Goal: Information Seeking & Learning: Check status

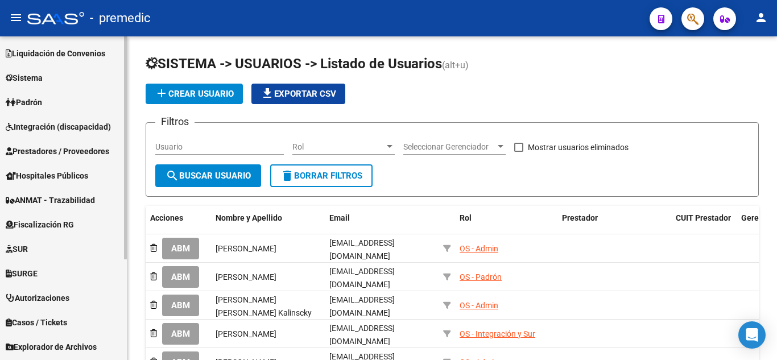
scroll to position [146, 0]
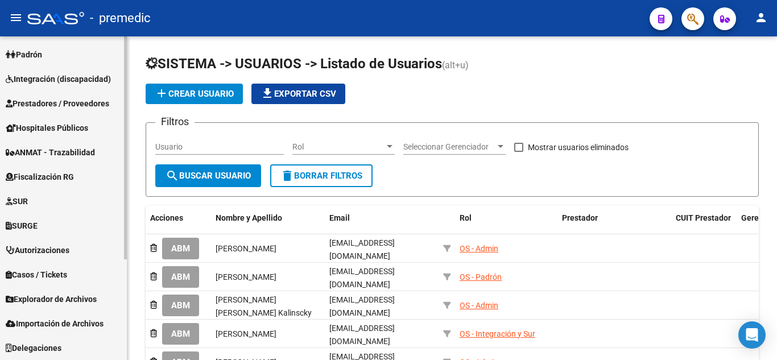
click at [74, 173] on span "Fiscalización RG" at bounding box center [40, 177] width 68 height 13
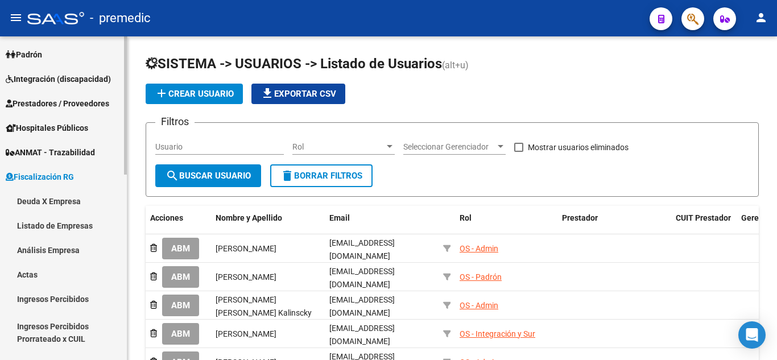
click at [77, 201] on link "Deuda X Empresa" at bounding box center [63, 201] width 127 height 24
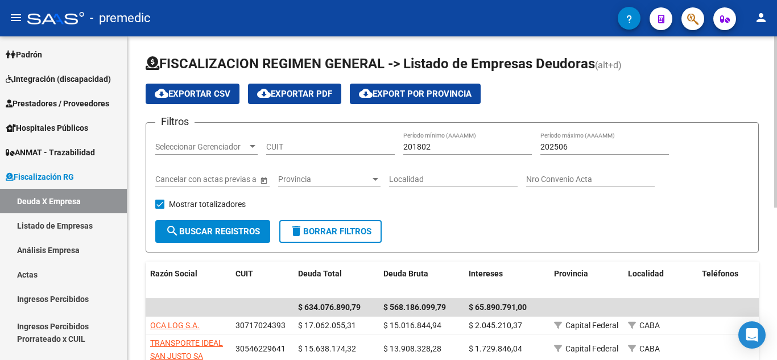
click at [323, 141] on div "CUIT" at bounding box center [330, 143] width 128 height 23
click at [322, 148] on input "CUIT" at bounding box center [330, 147] width 128 height 10
paste input "30-62819086-7"
click at [232, 229] on span "search Buscar Registros" at bounding box center [212, 231] width 94 height 10
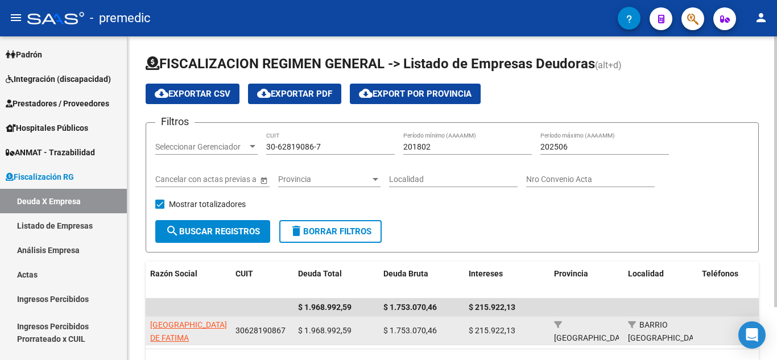
click at [169, 325] on span "[GEOGRAPHIC_DATA]. DE FATIMA" at bounding box center [189, 331] width 79 height 22
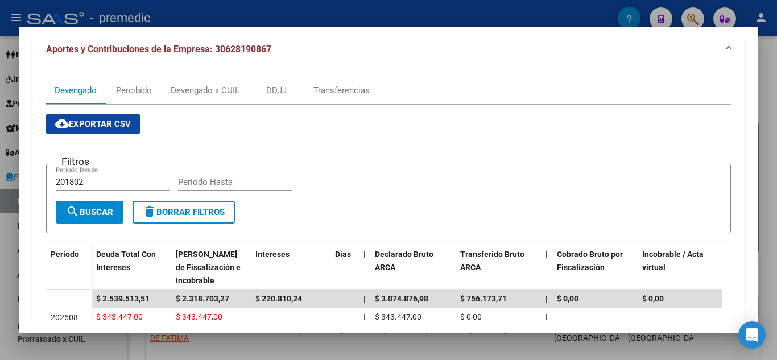
scroll to position [114, 0]
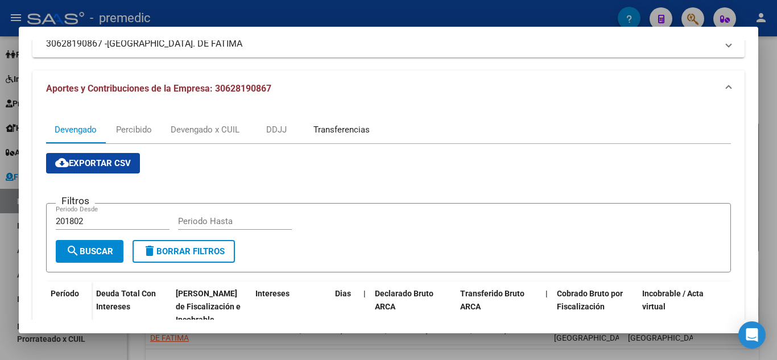
click at [358, 125] on div "Transferencias" at bounding box center [341, 129] width 56 height 13
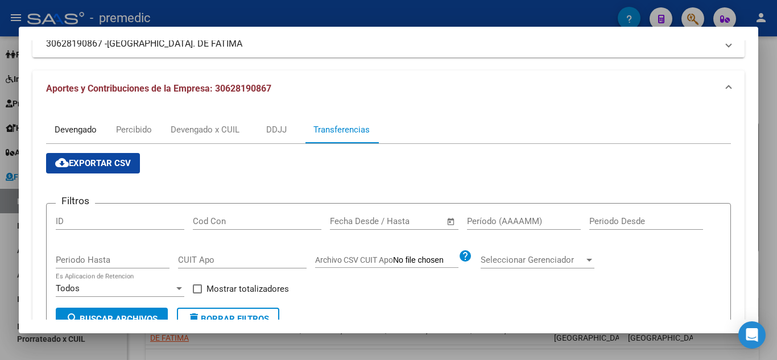
click at [78, 134] on div "Devengado" at bounding box center [76, 129] width 42 height 13
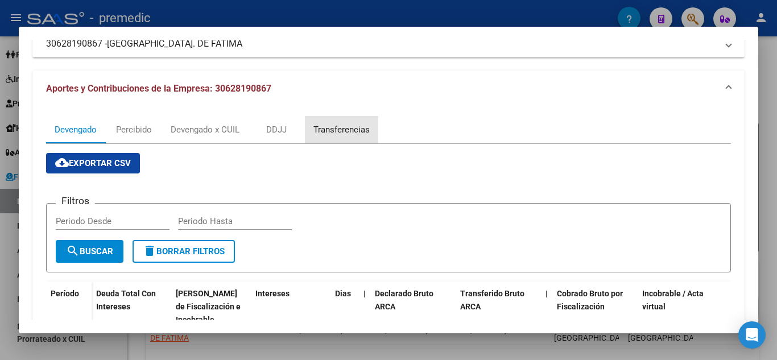
click at [346, 137] on div "Transferencias" at bounding box center [341, 129] width 73 height 27
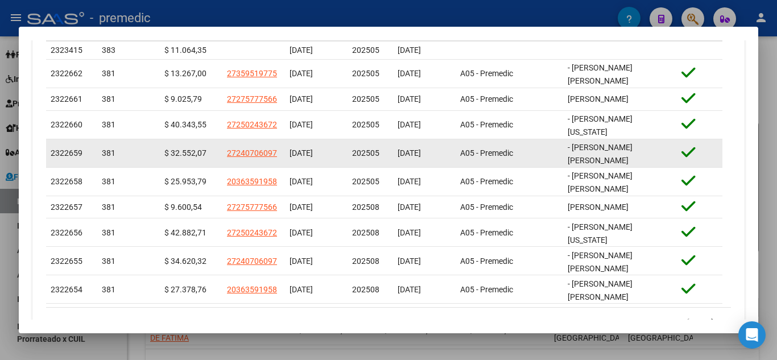
scroll to position [502, 0]
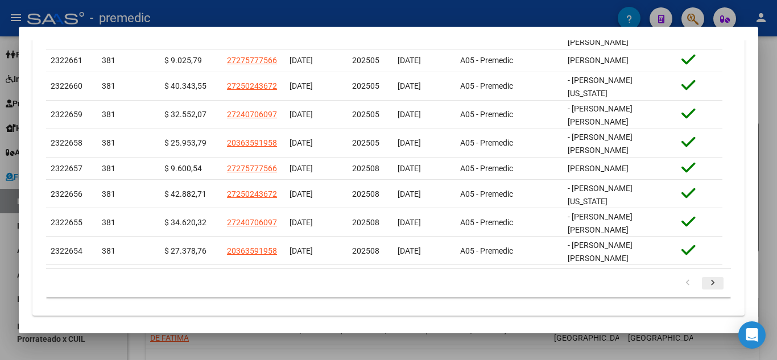
click at [711, 277] on link "go to next page" at bounding box center [713, 283] width 22 height 13
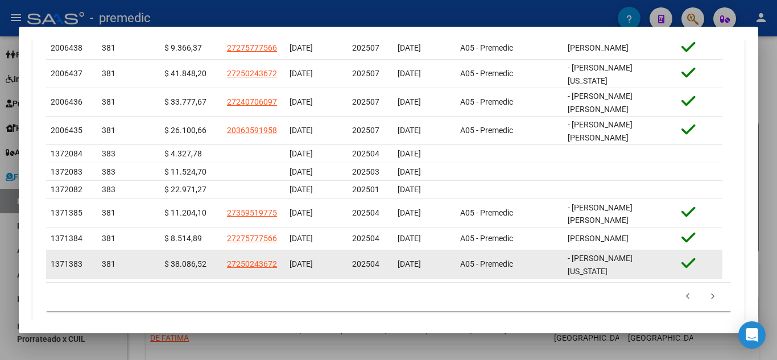
scroll to position [487, 0]
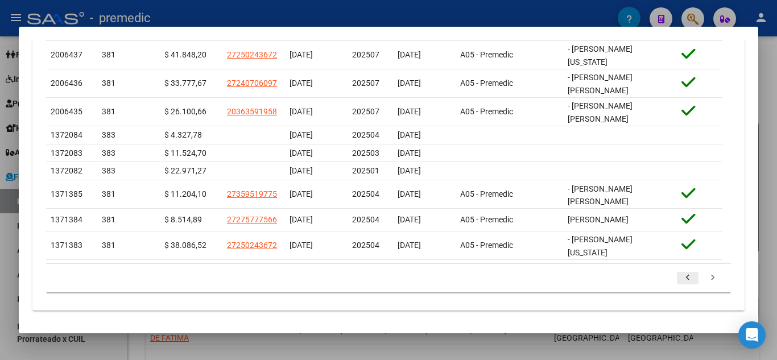
click at [683, 275] on icon "go to previous page" at bounding box center [687, 279] width 15 height 14
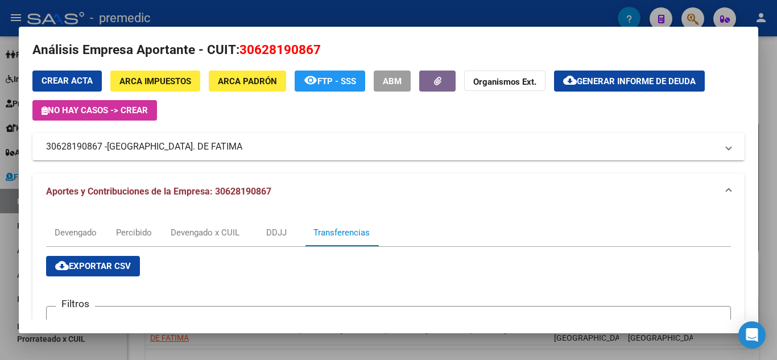
scroll to position [0, 0]
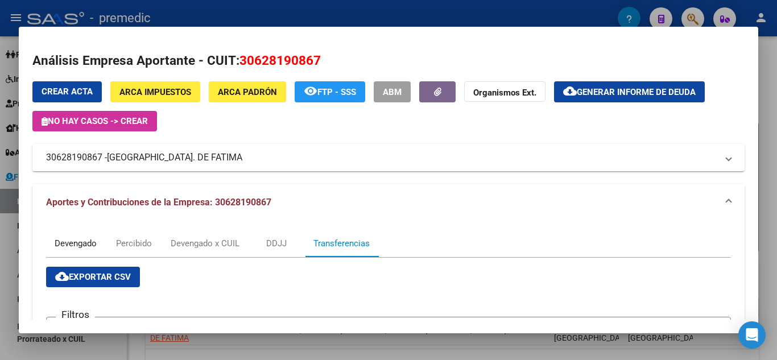
click at [81, 235] on div "Devengado" at bounding box center [75, 243] width 59 height 27
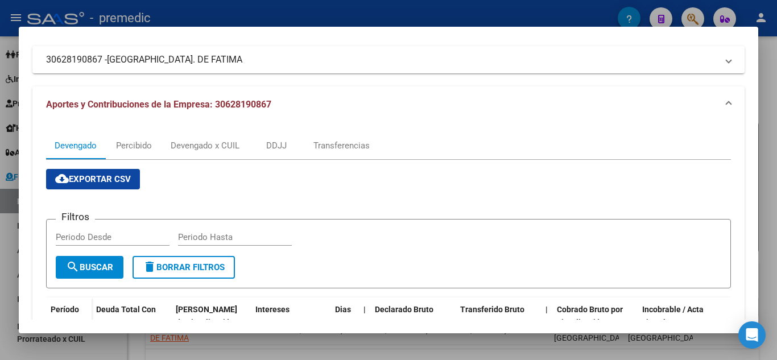
scroll to position [57, 0]
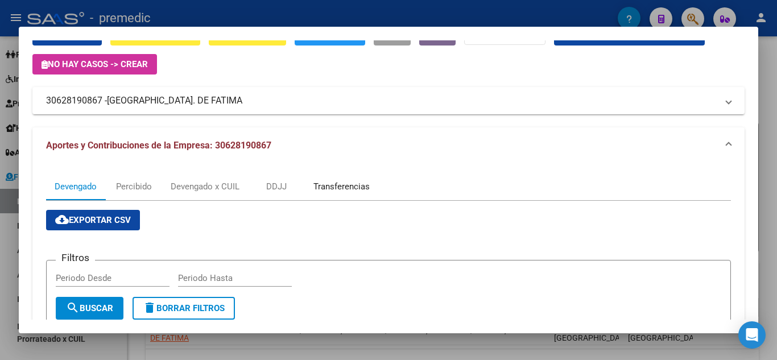
click at [352, 181] on div "Transferencias" at bounding box center [341, 186] width 56 height 13
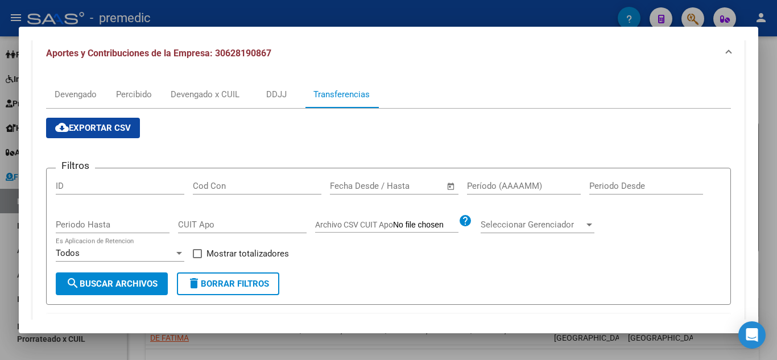
scroll to position [114, 0]
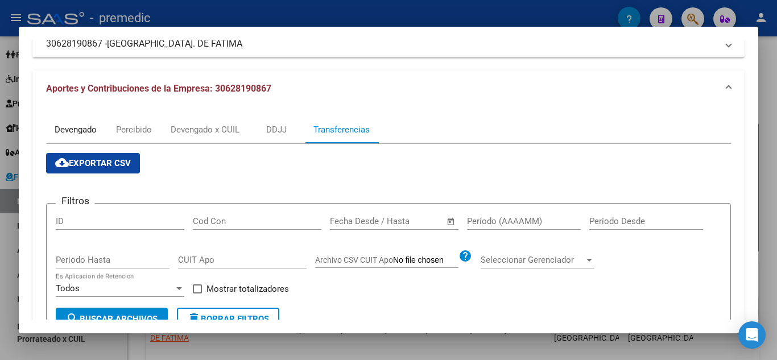
click at [96, 125] on div "Devengado" at bounding box center [76, 129] width 42 height 13
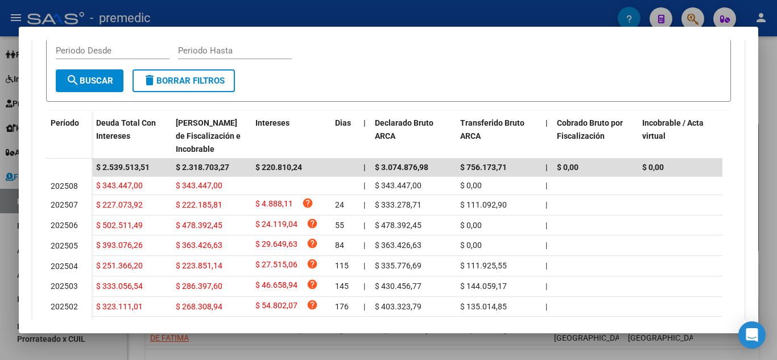
scroll to position [341, 0]
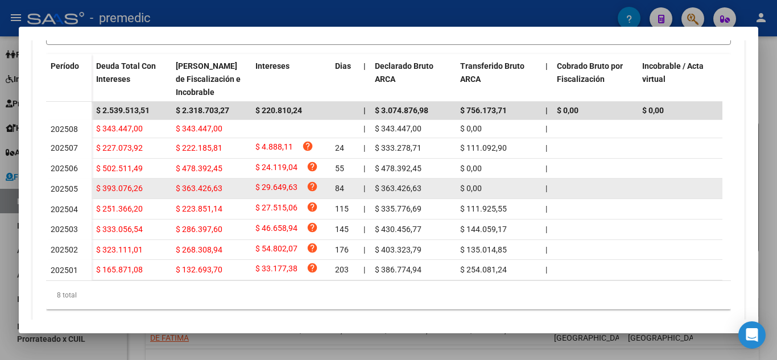
drag, startPoint x: 463, startPoint y: 190, endPoint x: 512, endPoint y: 189, distance: 48.3
click at [512, 189] on div "$ 0,00" at bounding box center [498, 188] width 76 height 13
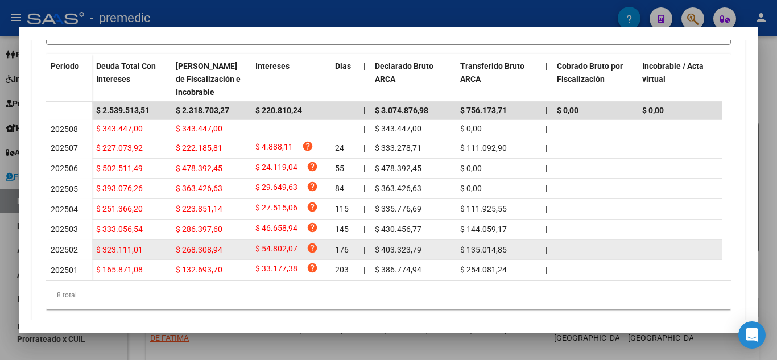
drag, startPoint x: 465, startPoint y: 254, endPoint x: 514, endPoint y: 254, distance: 48.9
click at [514, 254] on div "$ 135.014,85" at bounding box center [498, 249] width 76 height 13
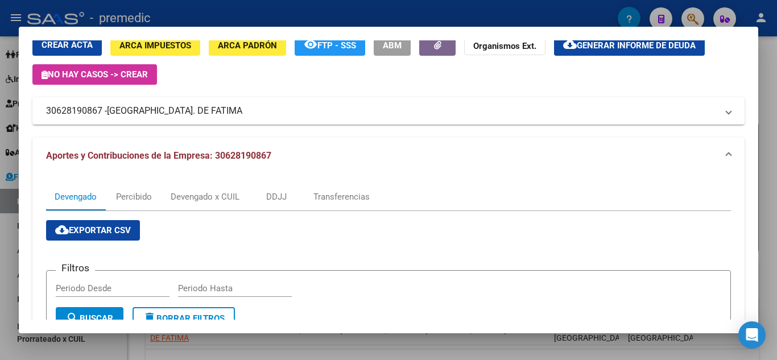
scroll to position [34, 0]
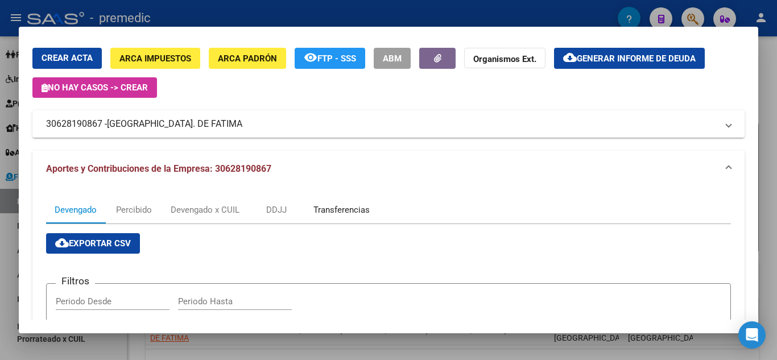
click at [363, 206] on div "Transferencias" at bounding box center [341, 210] width 56 height 13
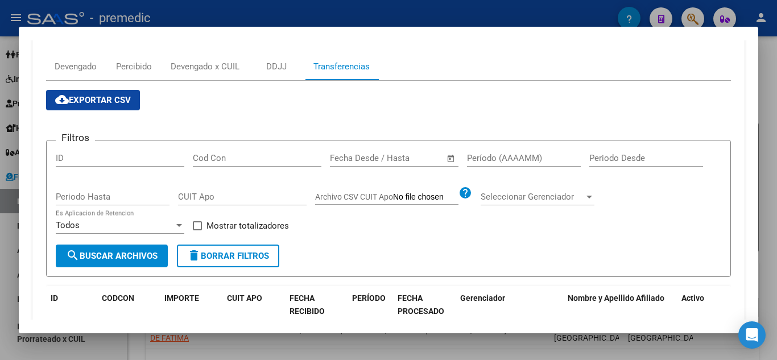
scroll to position [161, 0]
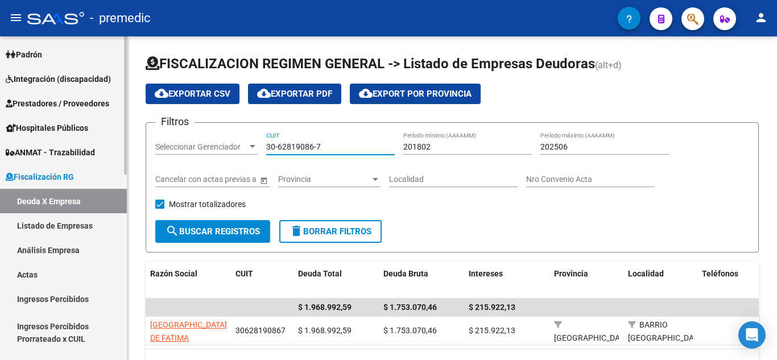
drag, startPoint x: 347, startPoint y: 143, endPoint x: 107, endPoint y: 140, distance: 239.9
click at [119, 142] on mat-sidenav-container "Firma Express Inicio Calendario SSS Instructivos Contacto OS Reportes Tablero d…" at bounding box center [388, 197] width 777 height 323
paste input "71722777-4"
type input "30-71722777-4"
click at [223, 236] on span "search Buscar Registros" at bounding box center [212, 231] width 94 height 10
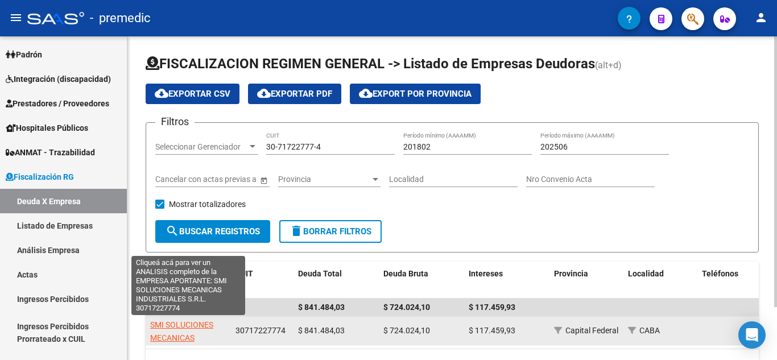
click at [179, 325] on span "SMI SOLUCIONES MECANICAS INDUSTRIALES S.R.L." at bounding box center [188, 337] width 76 height 35
type textarea "30717227774"
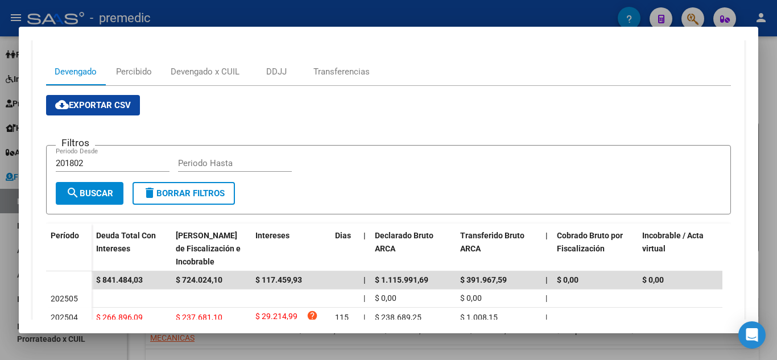
scroll to position [171, 0]
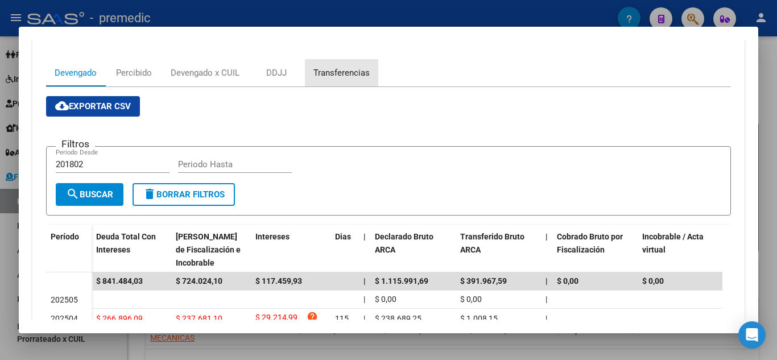
click at [329, 74] on div "Transferencias" at bounding box center [341, 73] width 56 height 13
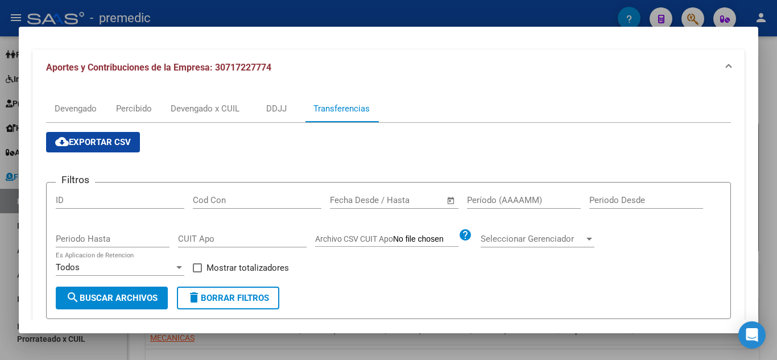
scroll to position [57, 0]
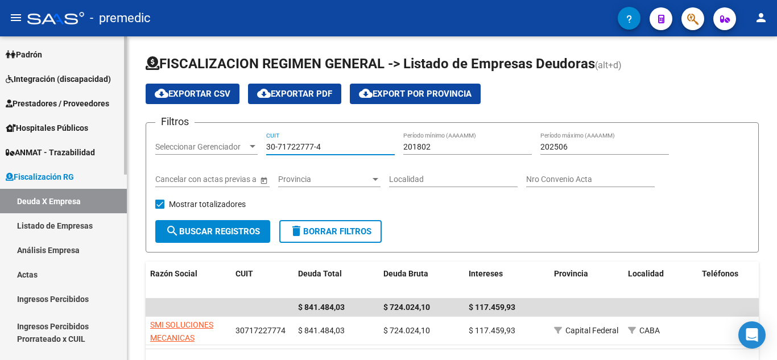
drag, startPoint x: 331, startPoint y: 148, endPoint x: 107, endPoint y: 140, distance: 224.1
click at [109, 140] on mat-sidenav-container "Firma Express Inicio Calendario SSS Instructivos Contacto OS Reportes Tablero d…" at bounding box center [388, 197] width 777 height 323
paste input "69403365-9"
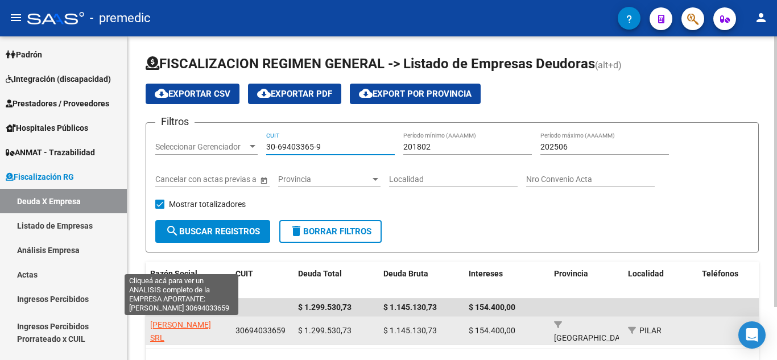
type input "30-69403365-9"
click at [198, 329] on span "[PERSON_NAME] SRL" at bounding box center [180, 331] width 61 height 22
type textarea "30694033659"
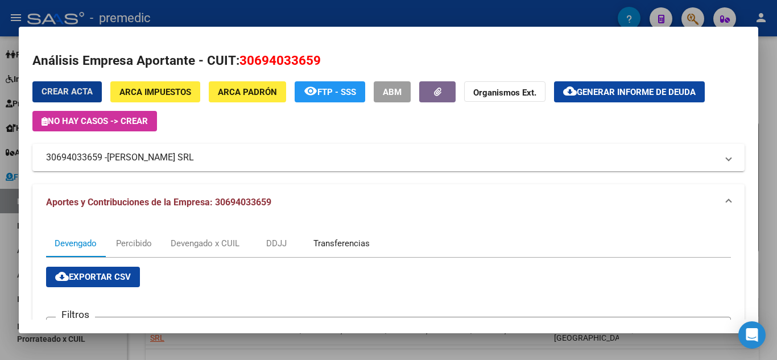
click at [361, 243] on div "Transferencias" at bounding box center [341, 243] width 56 height 13
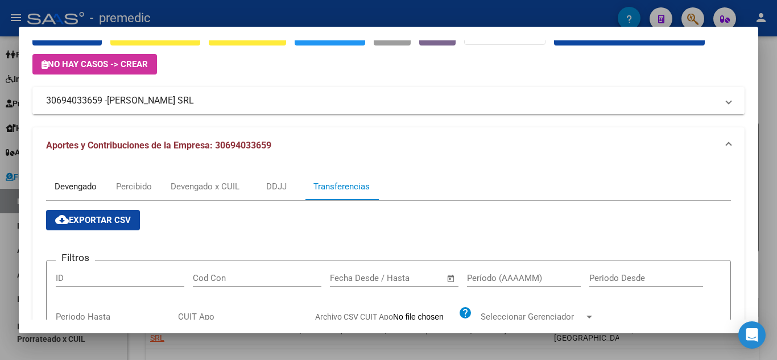
click at [84, 185] on div "Devengado" at bounding box center [76, 186] width 42 height 13
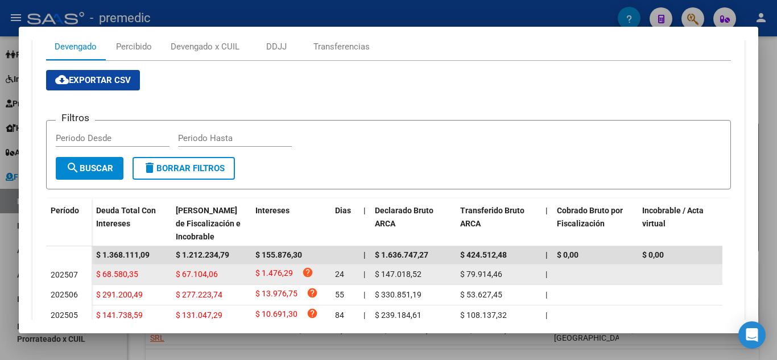
scroll to position [114, 0]
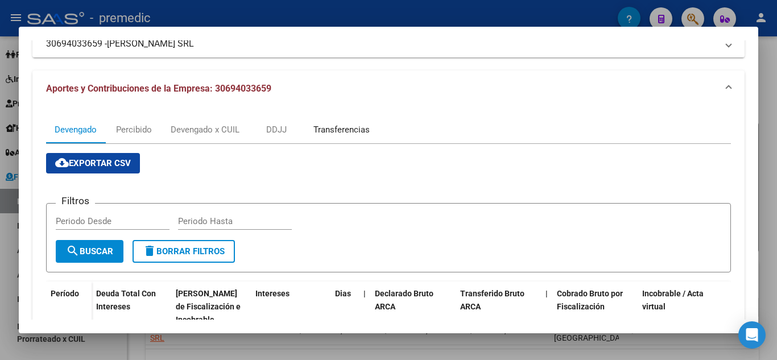
click at [327, 131] on div "Transferencias" at bounding box center [341, 129] width 56 height 13
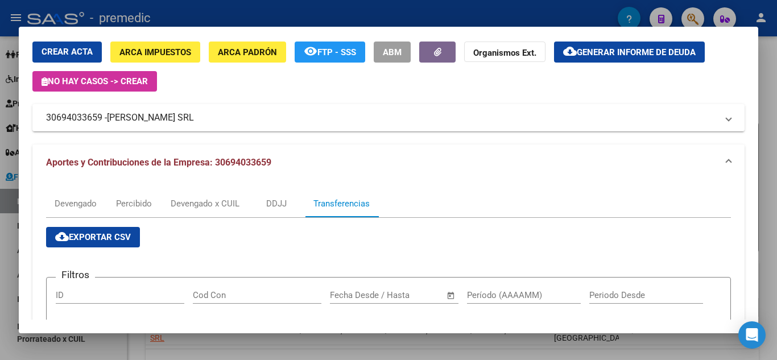
scroll to position [0, 0]
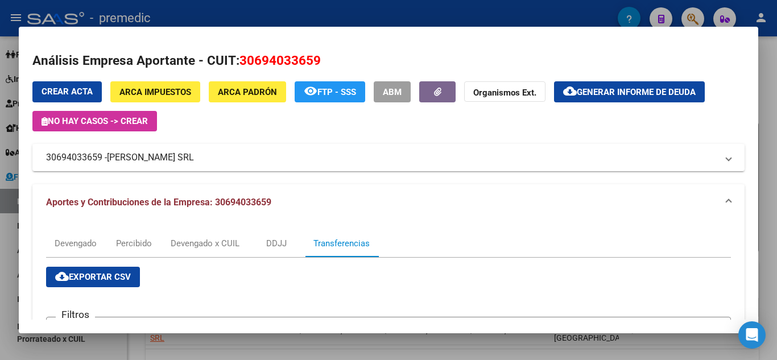
click at [774, 119] on div at bounding box center [388, 180] width 777 height 360
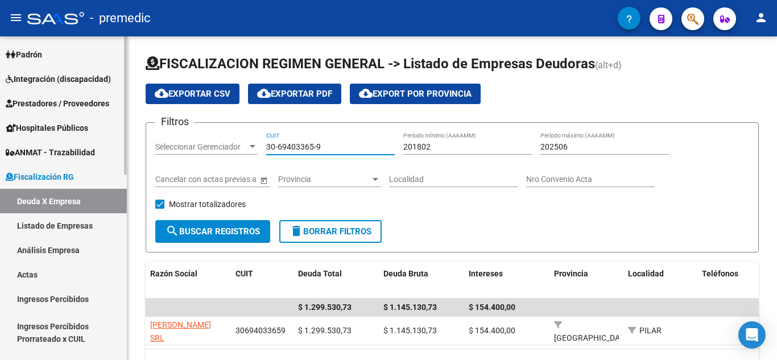
drag, startPoint x: 347, startPoint y: 147, endPoint x: 0, endPoint y: 117, distance: 348.0
click at [0, 118] on mat-sidenav-container "Firma Express Inicio Calendario SSS Instructivos Contacto OS Reportes Tablero d…" at bounding box center [388, 197] width 777 height 323
paste input "57393694-5"
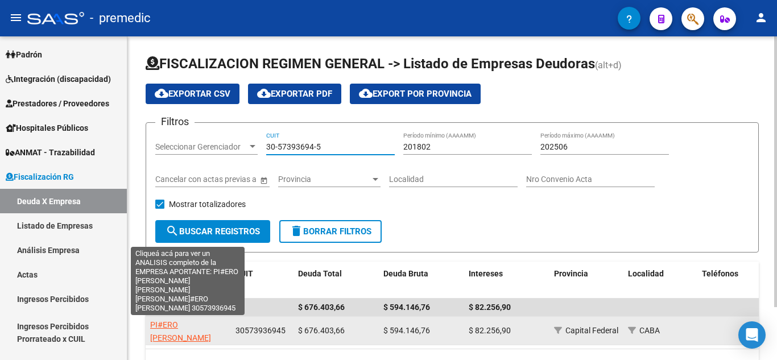
type input "30-57393694-5"
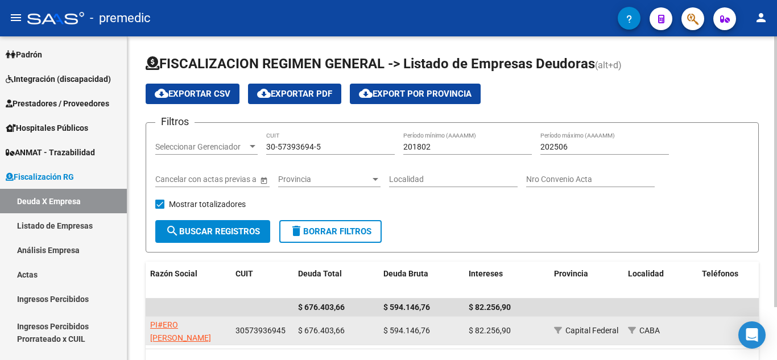
click at [185, 331] on app-link-go-to "PI#ERO [PERSON_NAME] [PERSON_NAME] [PERSON_NAME]#ERO [PERSON_NAME]" at bounding box center [190, 350] width 81 height 65
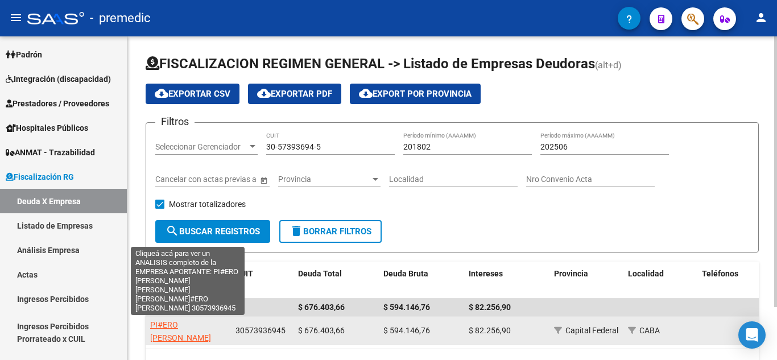
click at [166, 325] on span "PI#ERO [PERSON_NAME] [PERSON_NAME] [PERSON_NAME]#ERO [PERSON_NAME]" at bounding box center [190, 350] width 81 height 61
type textarea "30573936945"
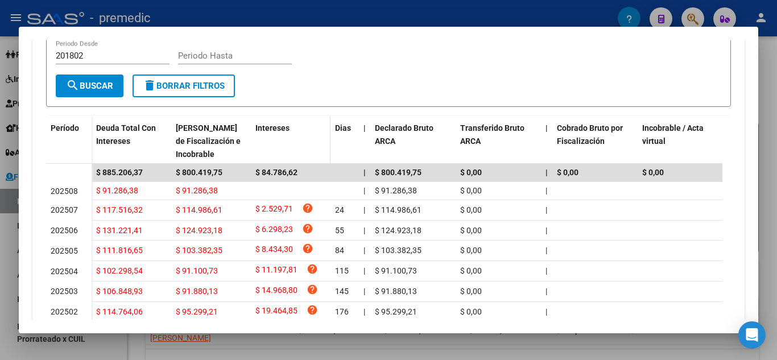
scroll to position [284, 0]
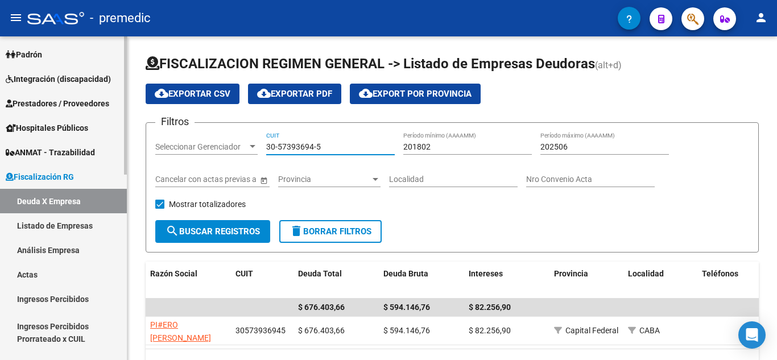
drag, startPoint x: 334, startPoint y: 148, endPoint x: 12, endPoint y: 142, distance: 322.4
click at [39, 144] on mat-sidenav-container "Firma Express Inicio Calendario SSS Instructivos Contacto OS Reportes Tablero d…" at bounding box center [388, 197] width 777 height 323
paste input "71416610-3"
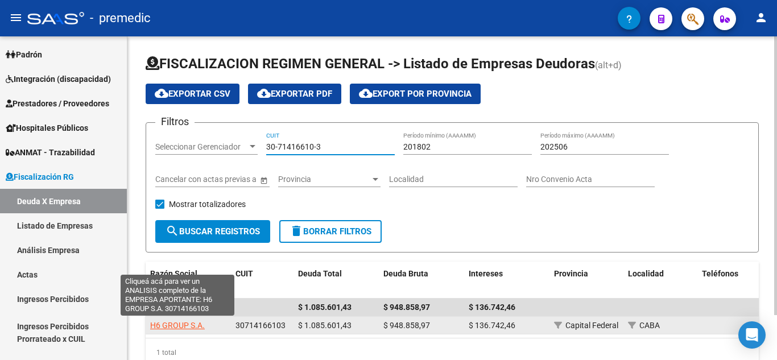
type input "30-71416610-3"
click at [196, 326] on span "H6 GROUP S.A." at bounding box center [177, 325] width 55 height 9
type textarea "30714166103"
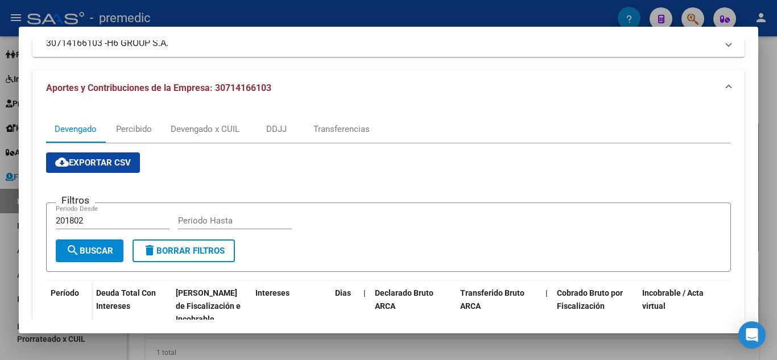
scroll to position [114, 0]
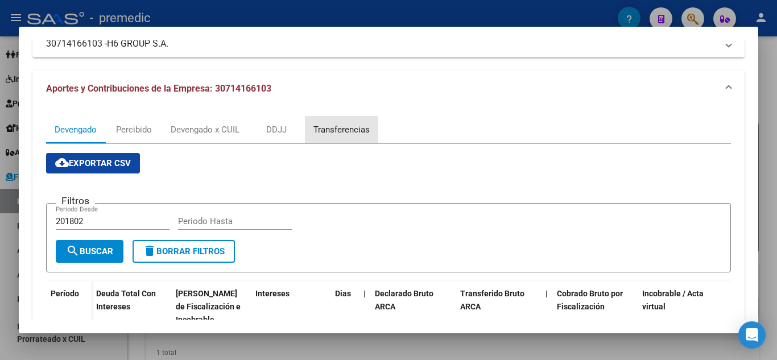
click at [359, 134] on div "Transferencias" at bounding box center [341, 129] width 56 height 13
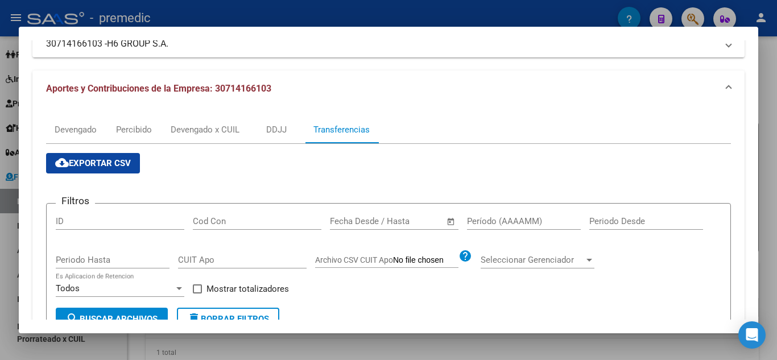
scroll to position [0, 0]
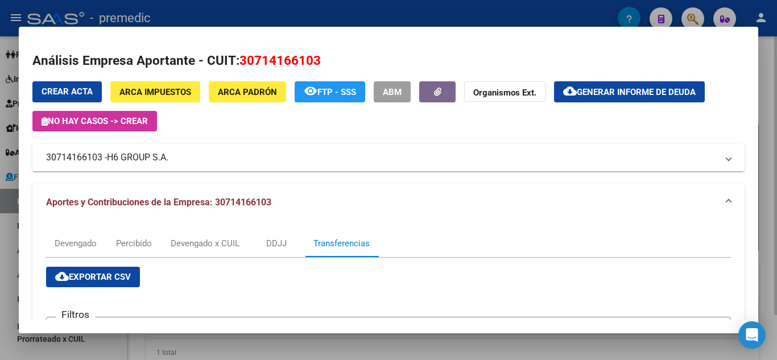
click at [762, 151] on div at bounding box center [388, 180] width 777 height 360
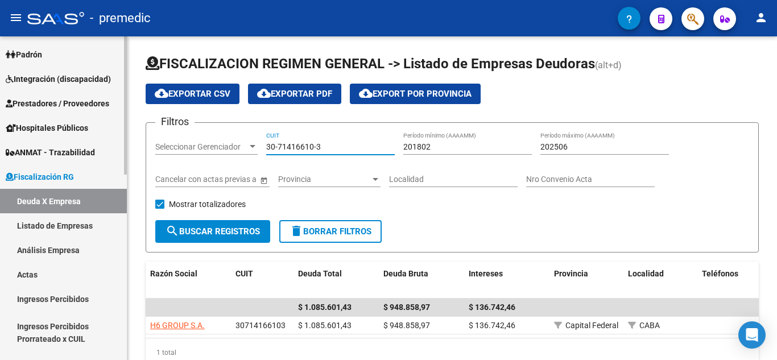
drag, startPoint x: 334, startPoint y: 144, endPoint x: 83, endPoint y: 142, distance: 250.7
click at [84, 142] on mat-sidenav-container "Firma Express Inicio Calendario SSS Instructivos Contacto OS Reportes Tablero d…" at bounding box center [388, 197] width 777 height 323
paste input "74546-4"
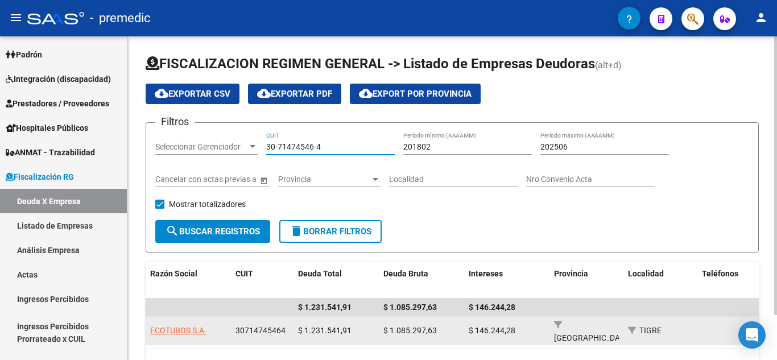
type input "30-71474546-4"
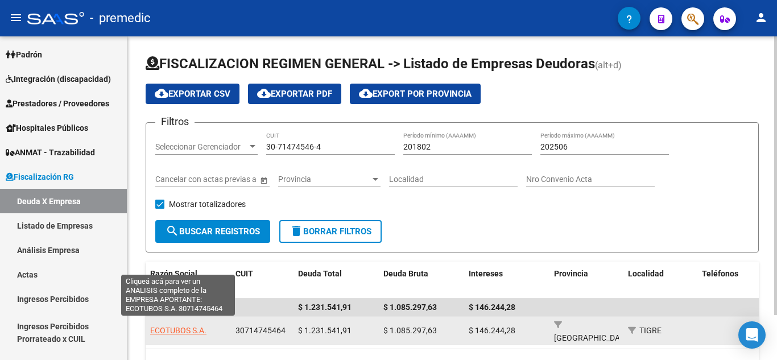
click at [170, 326] on span "ECOTUBOS S.A." at bounding box center [178, 330] width 56 height 9
type textarea "30714745464"
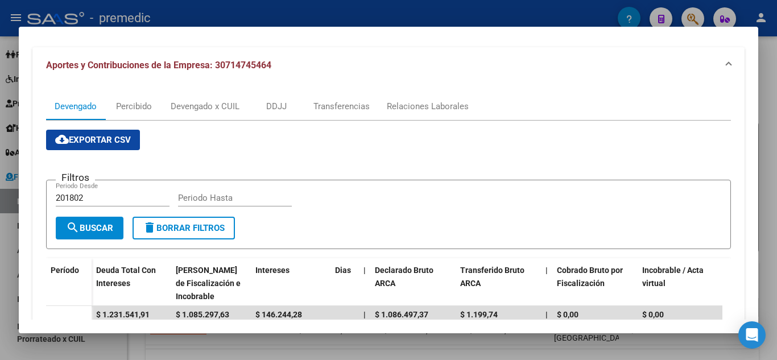
scroll to position [114, 0]
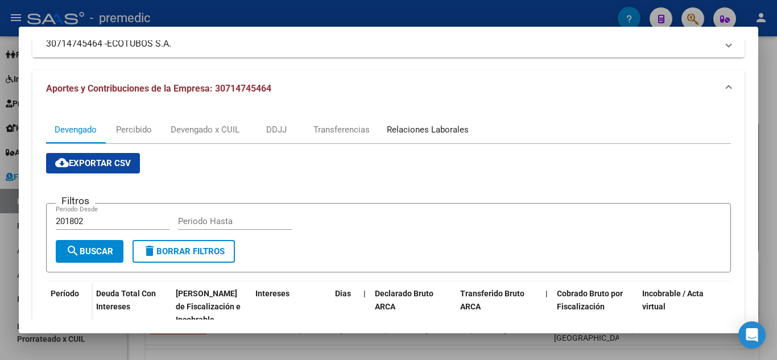
click at [434, 130] on div "Relaciones Laborales" at bounding box center [428, 129] width 82 height 13
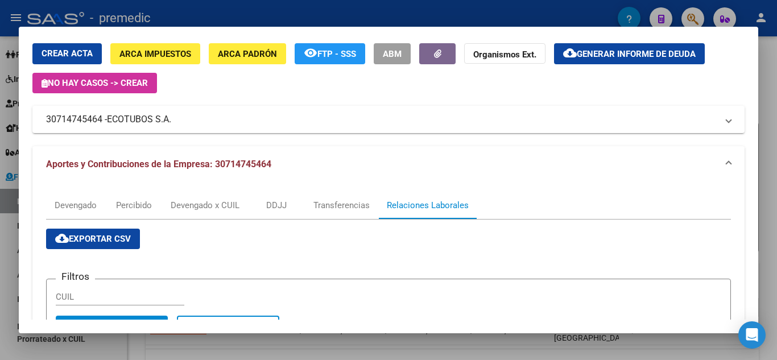
scroll to position [57, 0]
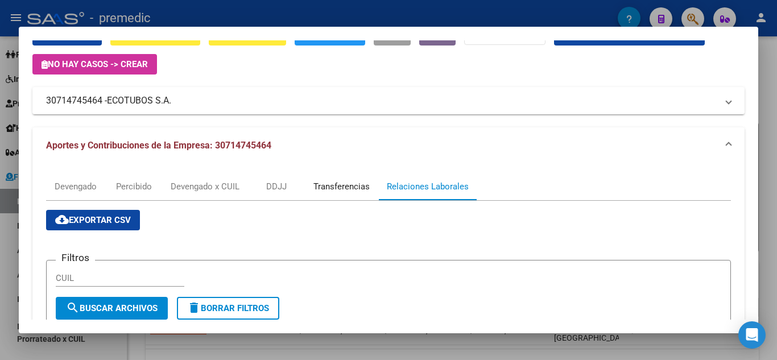
click at [364, 187] on div "Transferencias" at bounding box center [341, 186] width 56 height 13
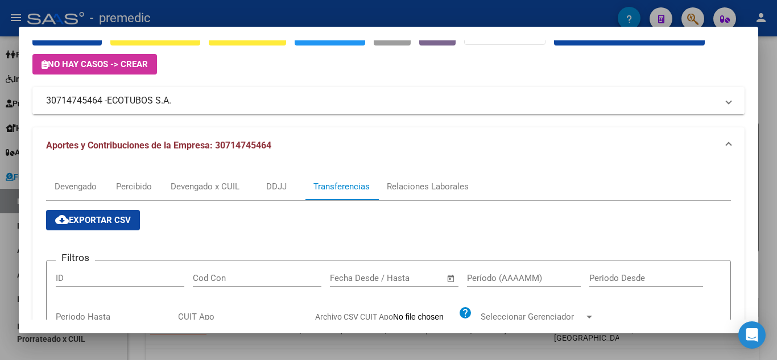
click at [766, 125] on div at bounding box center [388, 180] width 777 height 360
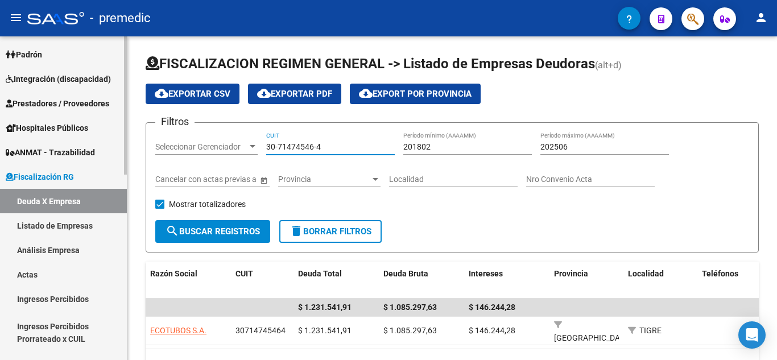
drag, startPoint x: 341, startPoint y: 150, endPoint x: 47, endPoint y: 149, distance: 293.9
click at [47, 150] on mat-sidenav-container "Firma Express Inicio Calendario SSS Instructivos Contacto OS Reportes Tablero d…" at bounding box center [388, 197] width 777 height 323
paste input "0722511-0"
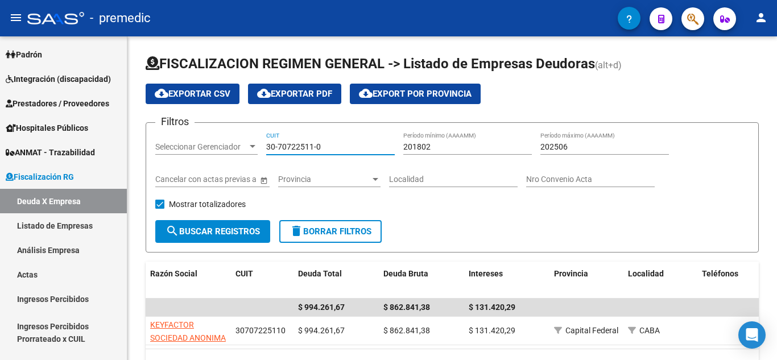
type input "30-70722511-0"
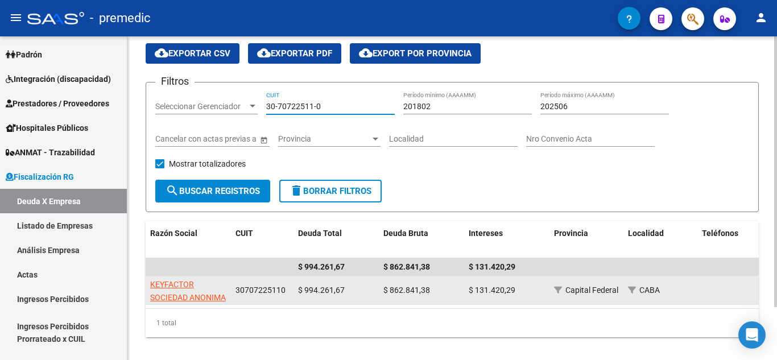
scroll to position [63, 0]
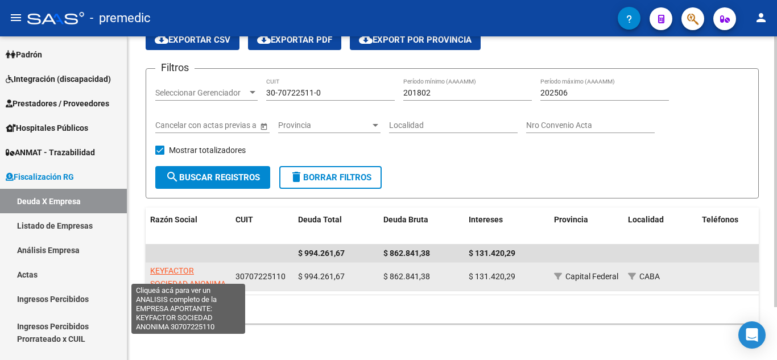
click at [192, 276] on span "KEYFACTOR SOCIEDAD ANONIMA" at bounding box center [188, 277] width 76 height 22
type textarea "30707225110"
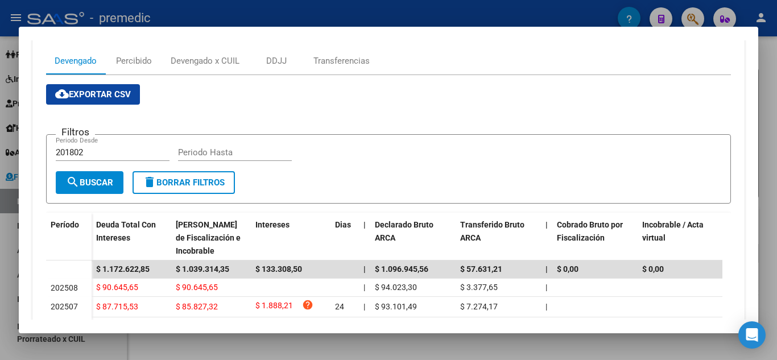
scroll to position [114, 0]
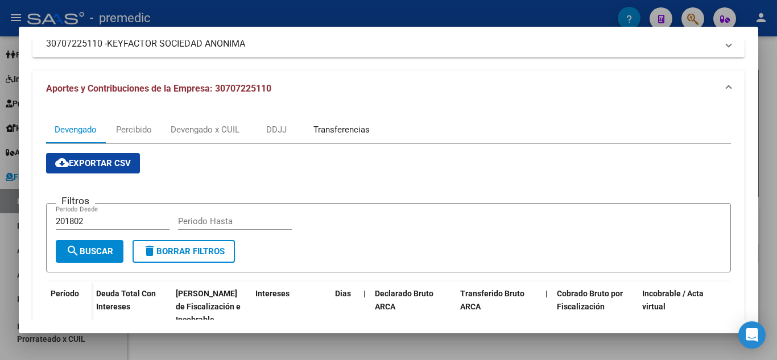
click at [339, 131] on div "Transferencias" at bounding box center [341, 129] width 56 height 13
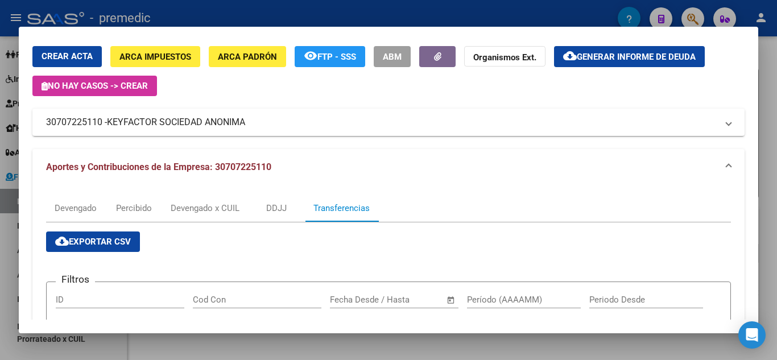
scroll to position [32, 0]
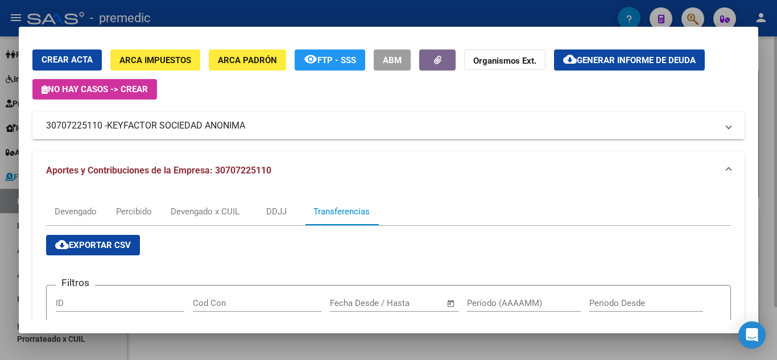
click at [769, 132] on div at bounding box center [388, 180] width 777 height 360
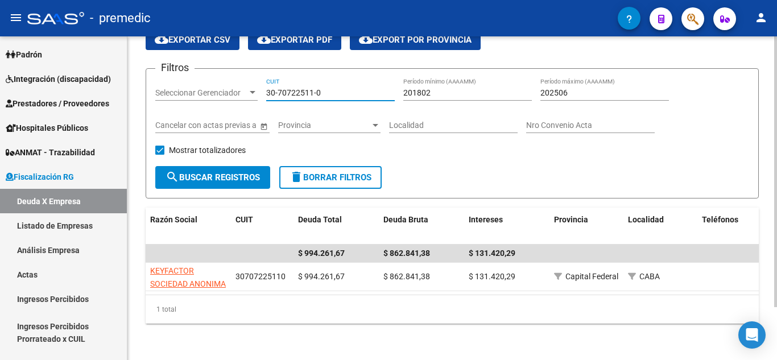
drag, startPoint x: 334, startPoint y: 81, endPoint x: 138, endPoint y: 84, distance: 196.1
click at [138, 84] on div "FISCALIZACION REGIMEN GENERAL -> Listado de Empresas Deudoras (alt+d) cloud_dow…" at bounding box center [451, 170] width 649 height 377
paste input "1574600-6"
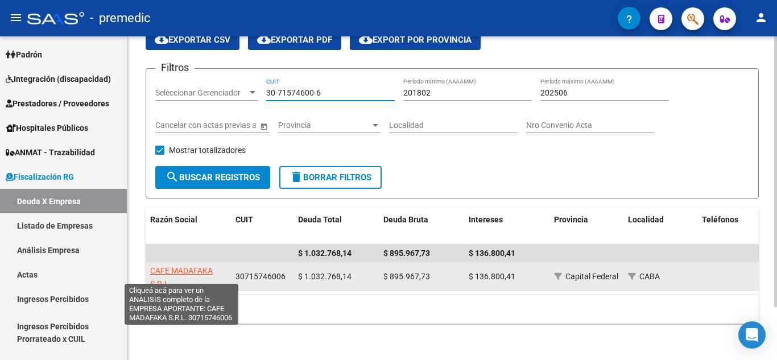
type input "30-71574600-6"
click at [160, 266] on span "CAFE MADAFAKA S.R.L." at bounding box center [181, 277] width 63 height 22
type textarea "30715746006"
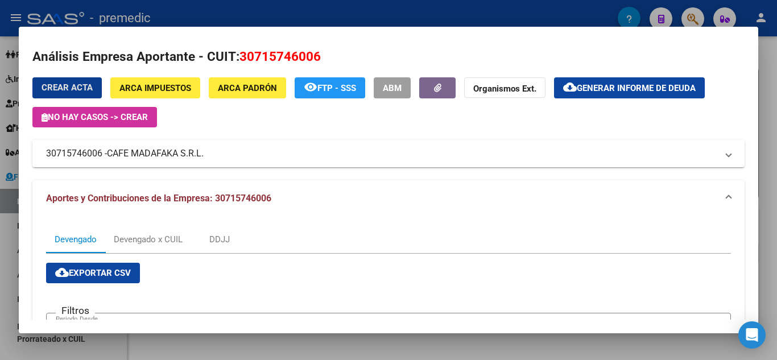
scroll to position [0, 0]
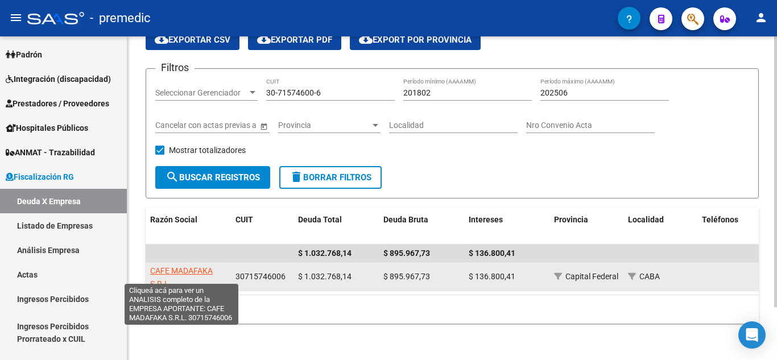
click at [203, 266] on span "CAFE MADAFAKA S.R.L." at bounding box center [181, 277] width 63 height 22
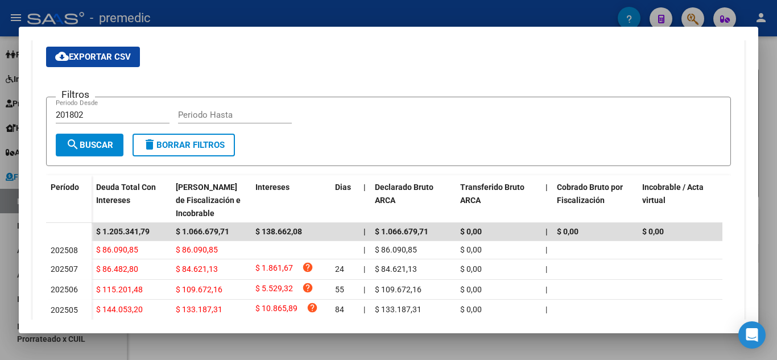
scroll to position [204, 0]
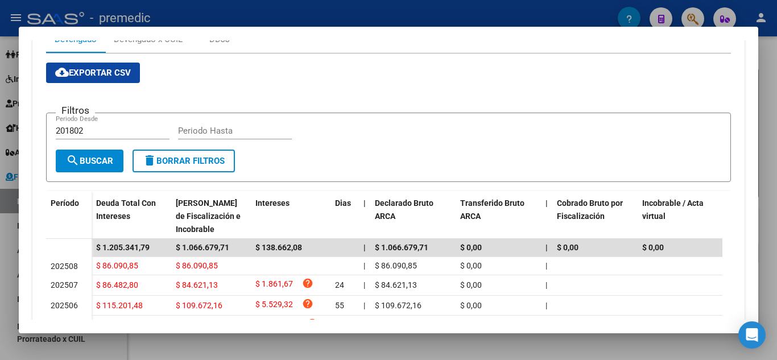
click at [766, 97] on div at bounding box center [388, 180] width 777 height 360
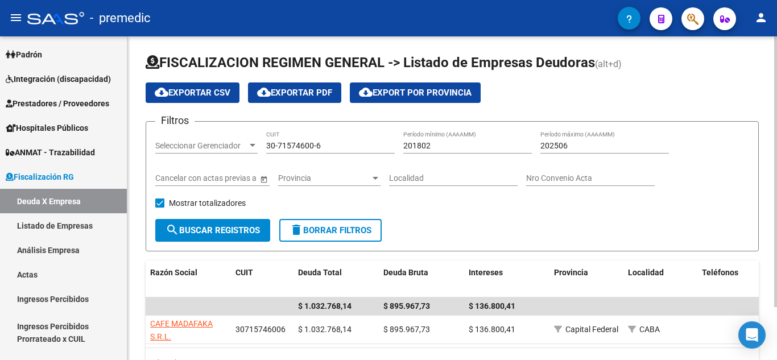
scroll to position [0, 0]
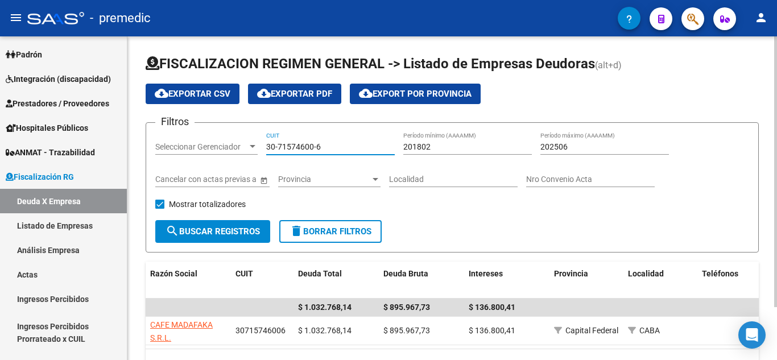
drag, startPoint x: 343, startPoint y: 144, endPoint x: 134, endPoint y: 146, distance: 208.7
click at [134, 146] on div "FISCALIZACION REGIMEN GENERAL -> Listado de Empresas Deudoras (alt+d) cloud_dow…" at bounding box center [451, 224] width 649 height 377
paste input
click at [226, 230] on span "search Buscar Registros" at bounding box center [212, 231] width 94 height 10
drag, startPoint x: 329, startPoint y: 144, endPoint x: 191, endPoint y: 145, distance: 137.6
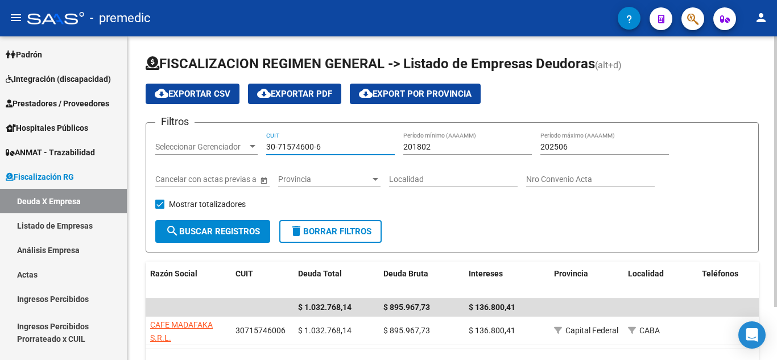
click at [187, 146] on div "Filtros Seleccionar Gerenciador Seleccionar Gerenciador 30-71574600-6 CUIT 2018…" at bounding box center [452, 176] width 594 height 88
paste input "825924"
type input "30-71825924-6"
click at [234, 225] on button "search Buscar Registros" at bounding box center [212, 231] width 115 height 23
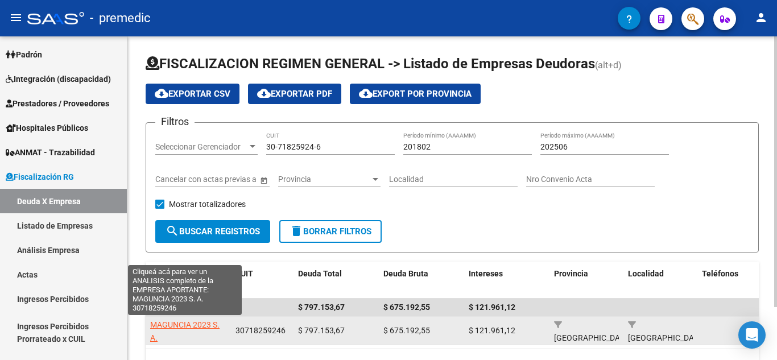
click at [184, 325] on span "MAGUNCIA 2023 S. A." at bounding box center [184, 331] width 69 height 22
type textarea "30718259246"
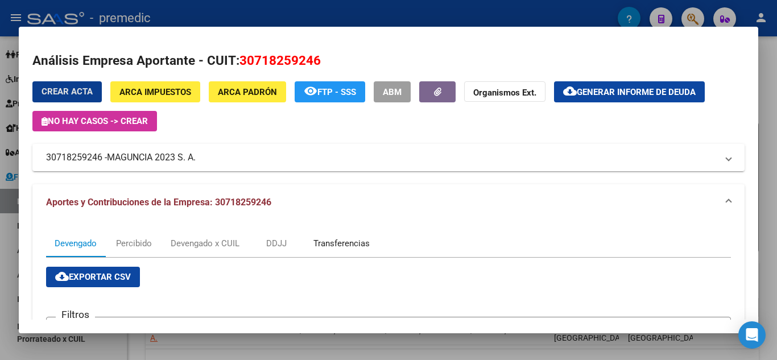
click at [336, 245] on div "Transferencias" at bounding box center [341, 243] width 56 height 13
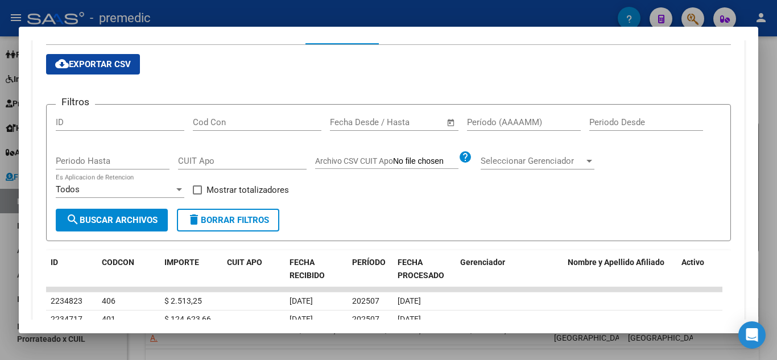
scroll to position [99, 0]
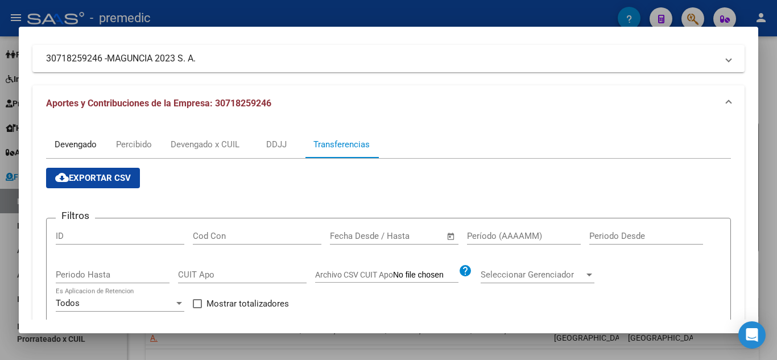
click at [65, 143] on div "Devengado" at bounding box center [76, 144] width 42 height 13
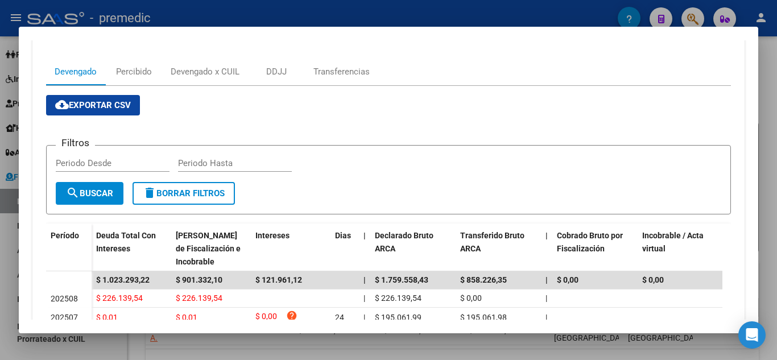
scroll to position [171, 0]
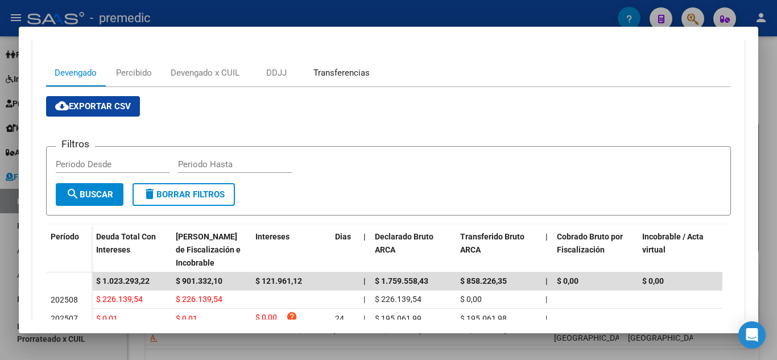
click at [334, 73] on div "Transferencias" at bounding box center [341, 73] width 56 height 13
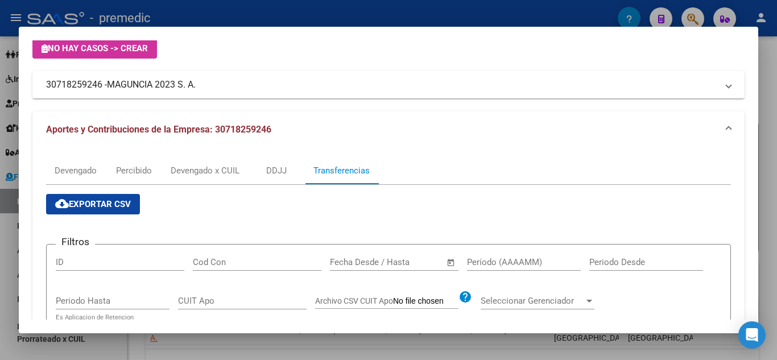
scroll to position [57, 0]
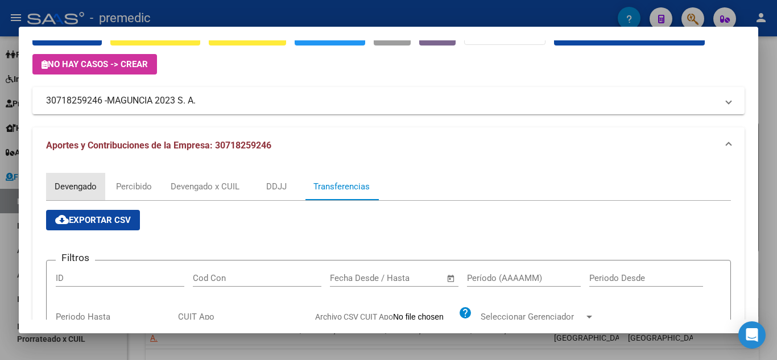
click at [75, 190] on div "Devengado" at bounding box center [76, 186] width 42 height 13
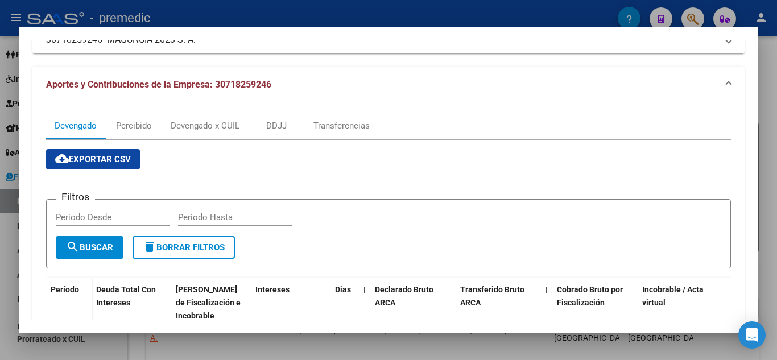
scroll to position [114, 0]
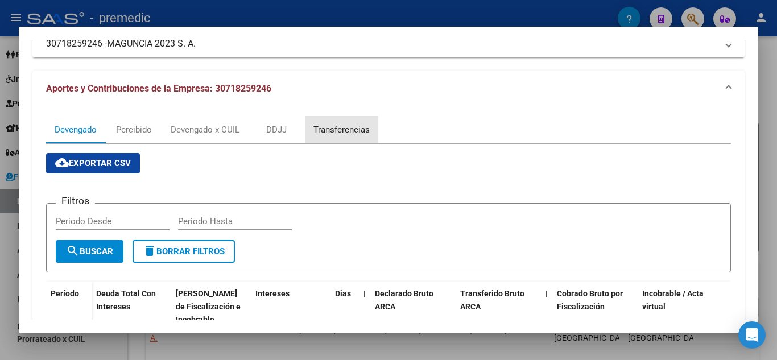
click at [348, 136] on div "Transferencias" at bounding box center [341, 129] width 73 height 27
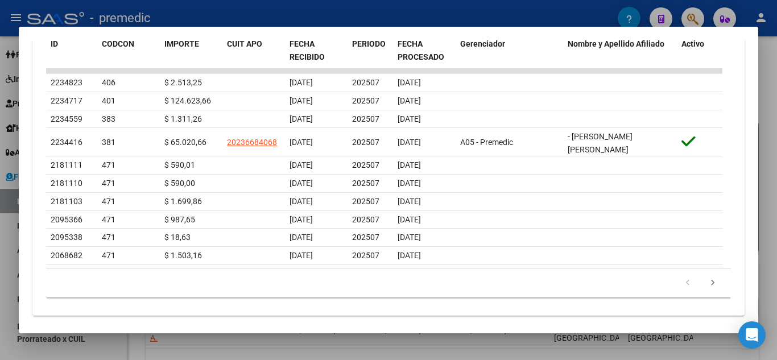
scroll to position [440, 0]
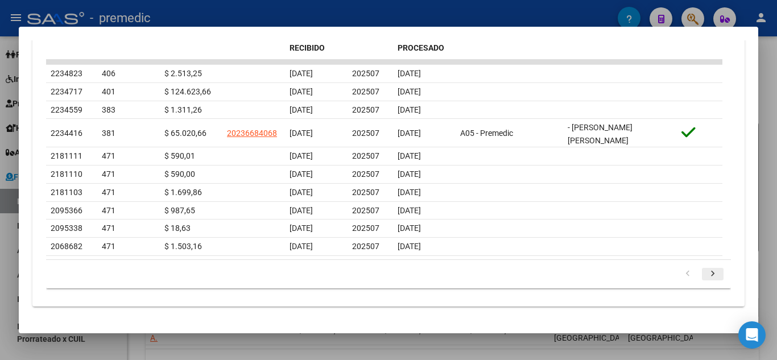
click at [705, 271] on icon "go to next page" at bounding box center [712, 275] width 15 height 14
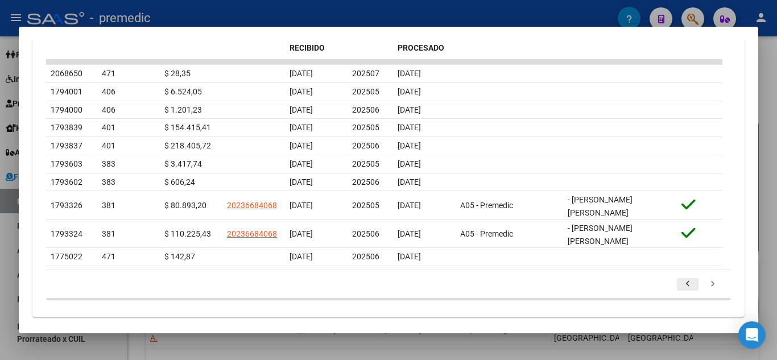
click at [680, 283] on icon "go to previous page" at bounding box center [687, 286] width 15 height 14
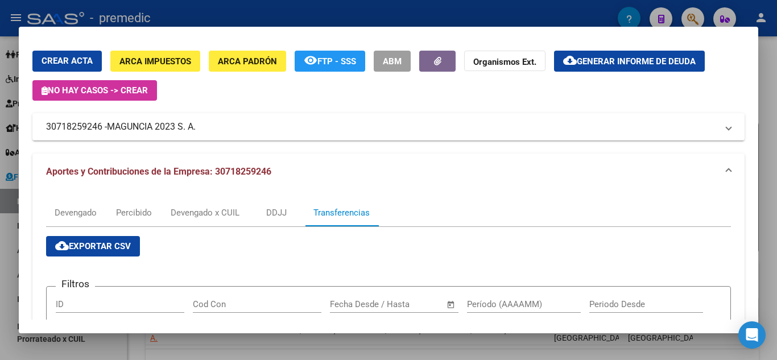
scroll to position [0, 0]
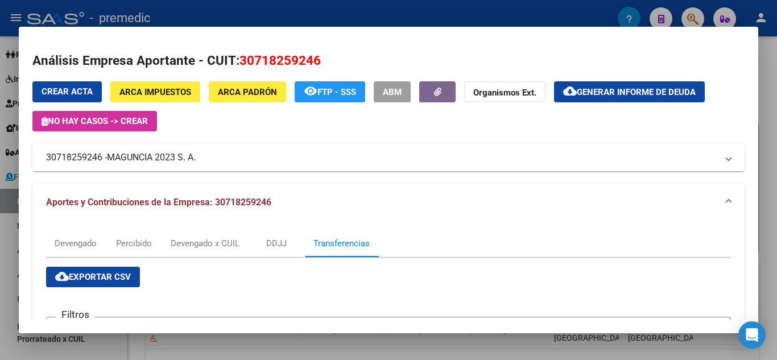
drag, startPoint x: 47, startPoint y: 157, endPoint x: 200, endPoint y: 159, distance: 152.4
click at [200, 159] on mat-panel-title "30718259246 - MAGUNCIA 2023 S. A." at bounding box center [381, 158] width 671 height 14
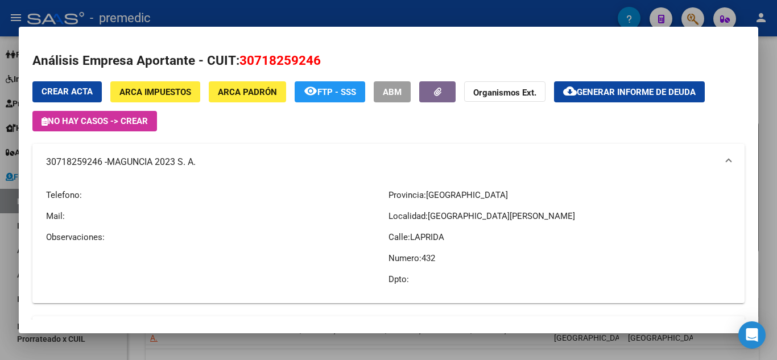
copy mat-panel-title "30718259246 - MAGUNCIA 2023 S. A."
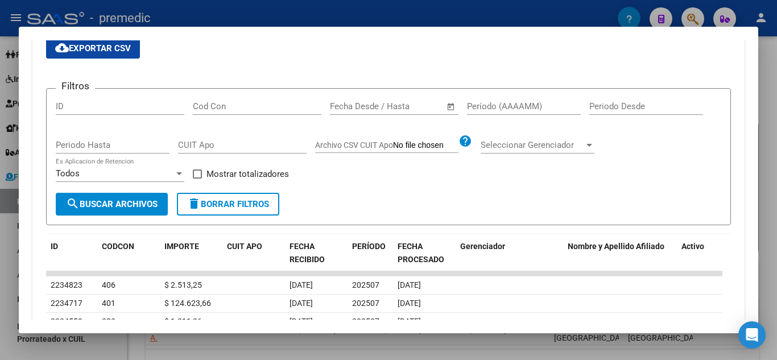
scroll to position [284, 0]
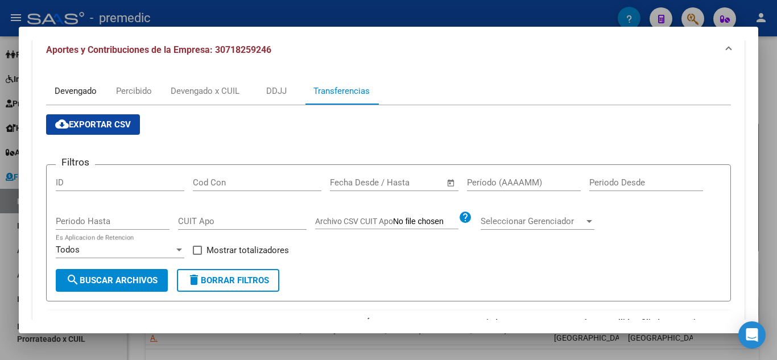
click at [72, 87] on div "Devengado" at bounding box center [76, 91] width 42 height 13
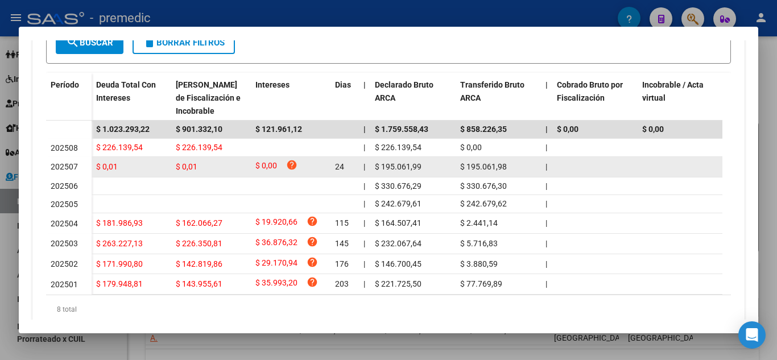
scroll to position [455, 0]
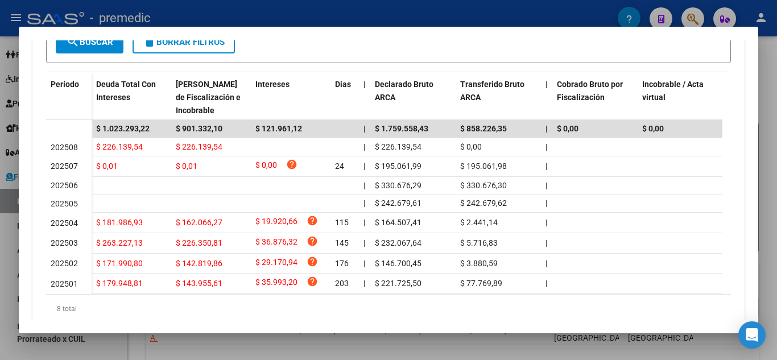
click at [770, 128] on div at bounding box center [388, 180] width 777 height 360
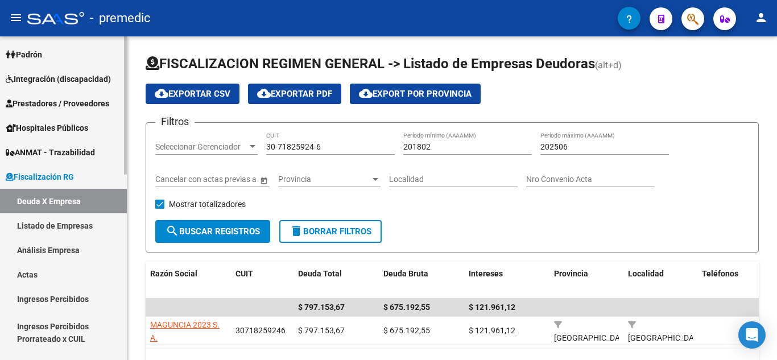
drag, startPoint x: 339, startPoint y: 144, endPoint x: 42, endPoint y: 144, distance: 297.9
click at [51, 144] on mat-sidenav-container "Firma Express Inicio Calendario SSS Instructivos Contacto OS Reportes Tablero d…" at bounding box center [388, 197] width 777 height 323
paste input "11483-3"
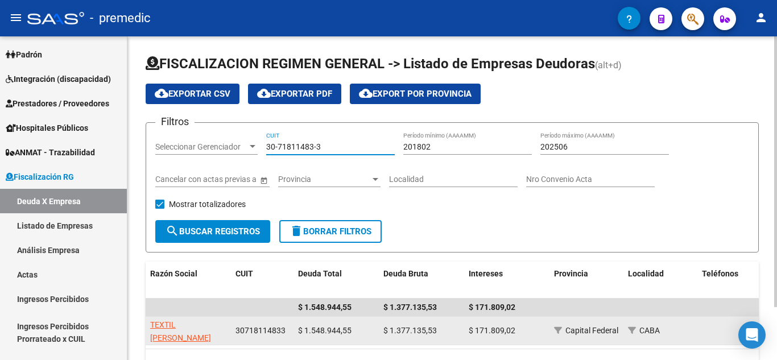
type input "30-71811483-3"
click at [204, 318] on app-link-go-to "TEXTIL [PERSON_NAME]" at bounding box center [188, 331] width 76 height 26
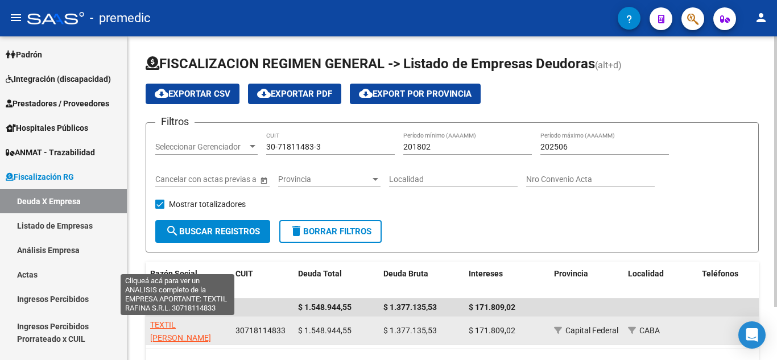
click at [202, 324] on span "TEXTIL [PERSON_NAME]" at bounding box center [180, 331] width 61 height 22
type textarea "30718114833"
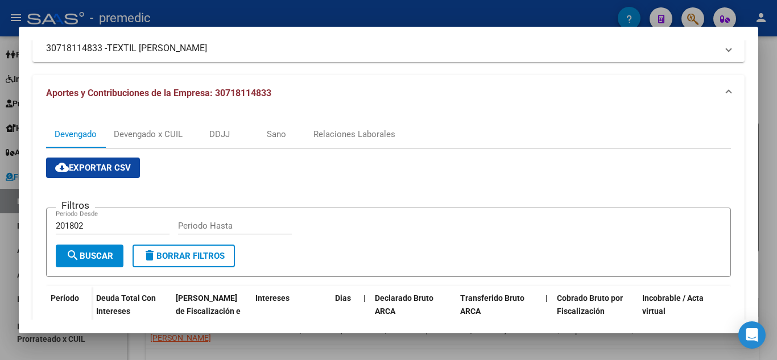
scroll to position [45, 0]
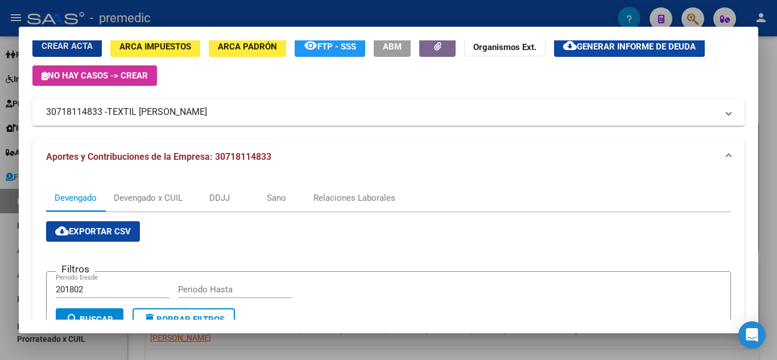
click at [771, 85] on div at bounding box center [388, 180] width 777 height 360
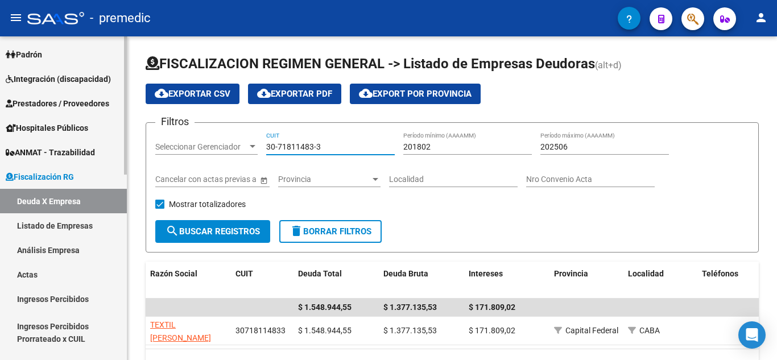
drag, startPoint x: 331, startPoint y: 144, endPoint x: 60, endPoint y: 144, distance: 270.6
click at [60, 144] on mat-sidenav-container "Firma Express Inicio Calendario SSS Instructivos Contacto OS Reportes Tablero d…" at bounding box center [388, 197] width 777 height 323
paste input "20-29331410-2"
type input "20-29331410-2"
click at [242, 225] on button "search Buscar Registros" at bounding box center [212, 231] width 115 height 23
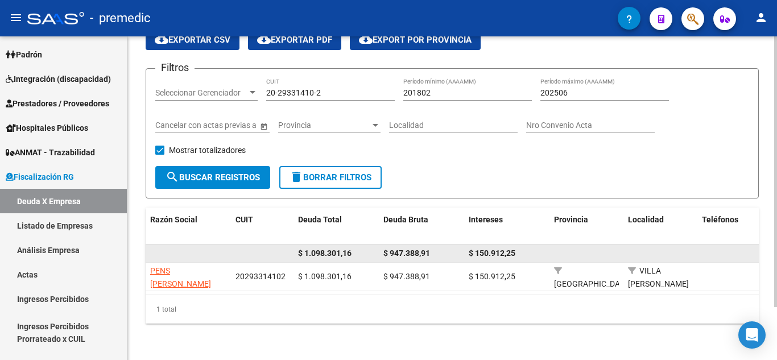
scroll to position [63, 0]
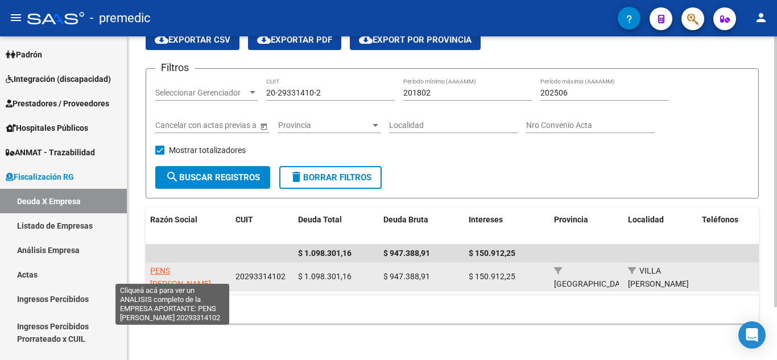
click at [170, 266] on span "PENS [PERSON_NAME]" at bounding box center [180, 277] width 61 height 22
type textarea "20293314102"
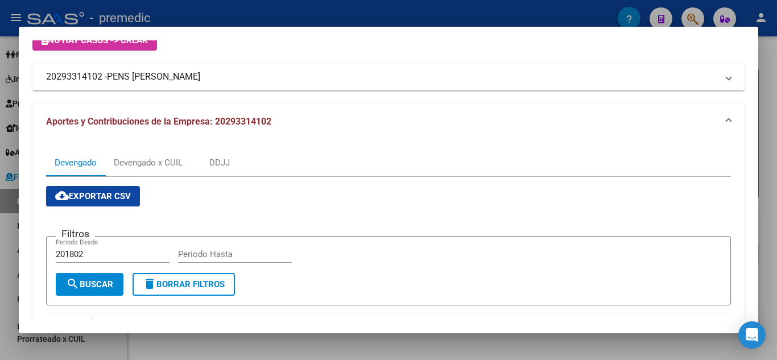
scroll to position [57, 0]
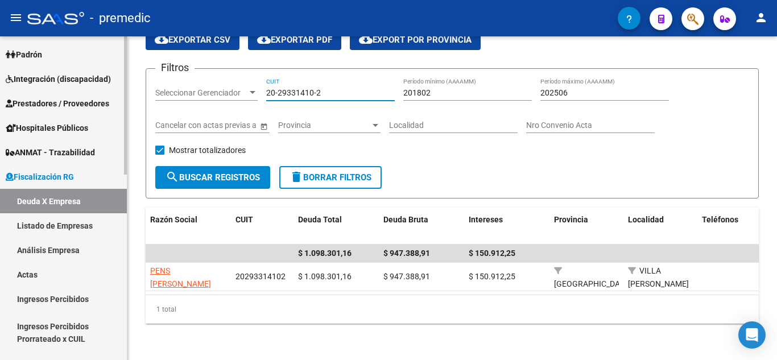
drag, startPoint x: 341, startPoint y: 86, endPoint x: 0, endPoint y: 92, distance: 341.2
click at [0, 92] on mat-sidenav-container "Firma Express Inicio Calendario SSS Instructivos Contacto OS Reportes Tablero d…" at bounding box center [388, 197] width 777 height 323
paste input "30-71808042-4"
type input "30-71808042-4"
click at [194, 153] on div "Mostrar totalizadores" at bounding box center [204, 154] width 99 height 23
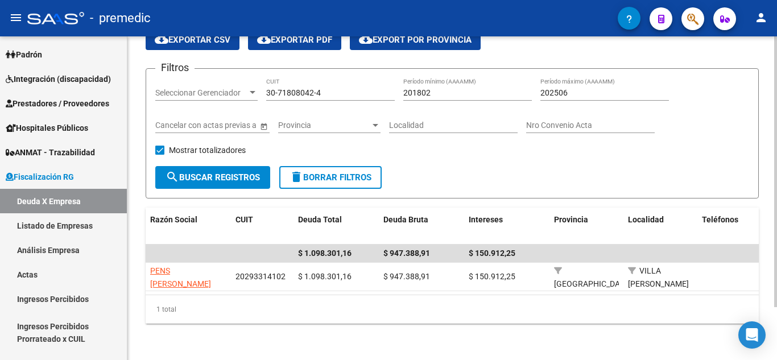
click at [201, 172] on span "search Buscar Registros" at bounding box center [212, 177] width 94 height 10
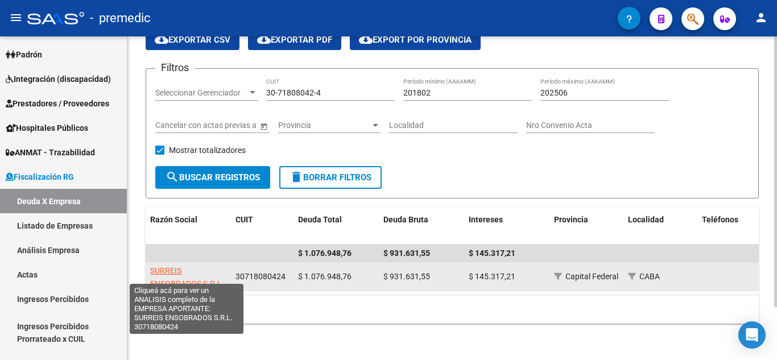
click at [176, 266] on span "SURREIS ENSOBRADOS S.R.L." at bounding box center [187, 277] width 74 height 22
type textarea "30718080424"
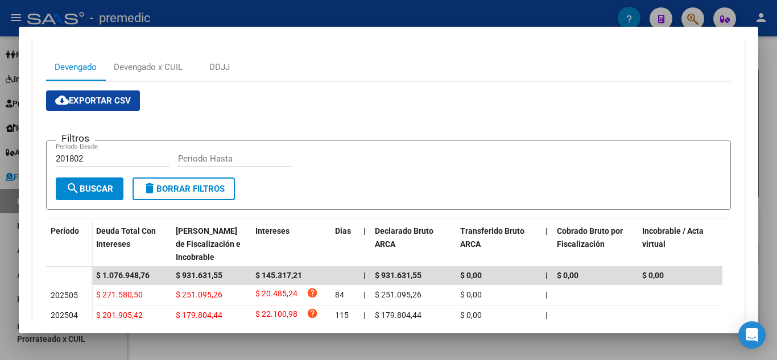
scroll to position [144, 0]
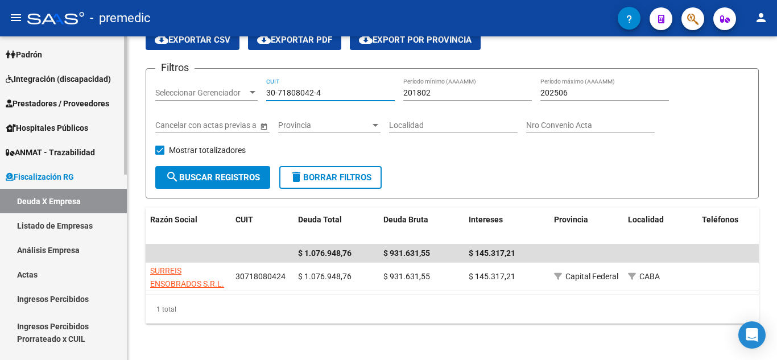
drag, startPoint x: 329, startPoint y: 85, endPoint x: 1, endPoint y: 85, distance: 327.5
click at [14, 85] on mat-sidenav-container "Firma Express Inicio Calendario SSS Instructivos Contacto OS Reportes Tablero d…" at bounding box center [388, 197] width 777 height 323
paste input "3-65552467-9"
type input "33-65552467-9"
click at [222, 173] on span "search Buscar Registros" at bounding box center [212, 177] width 94 height 10
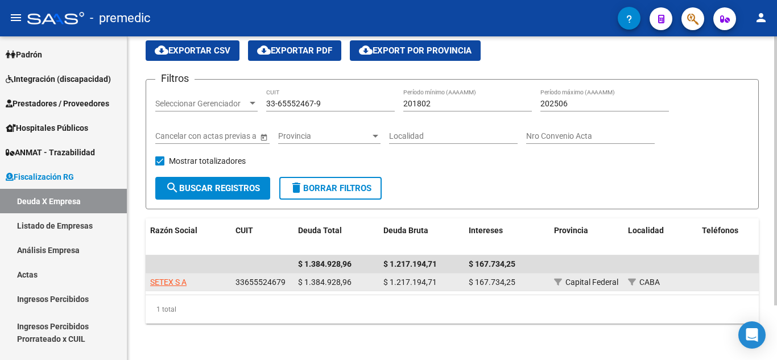
scroll to position [52, 0]
click at [165, 278] on app-link-go-to "SETEX S A" at bounding box center [168, 282] width 36 height 13
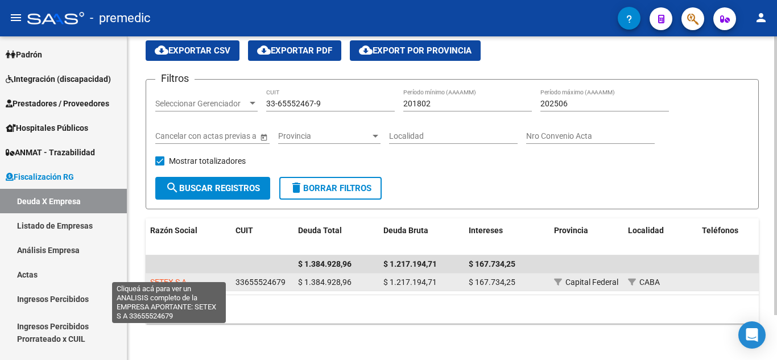
click at [165, 277] on span "SETEX S A" at bounding box center [168, 281] width 36 height 9
type textarea "33655524679"
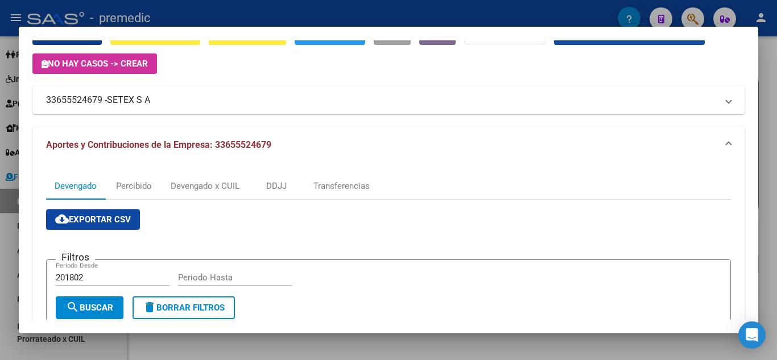
scroll to position [57, 0]
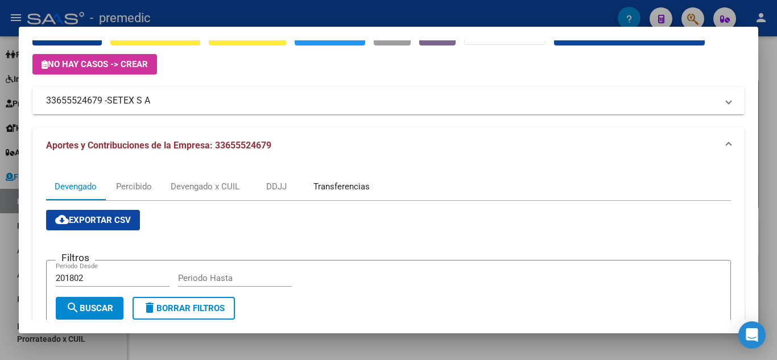
click at [337, 180] on div "Transferencias" at bounding box center [341, 186] width 56 height 13
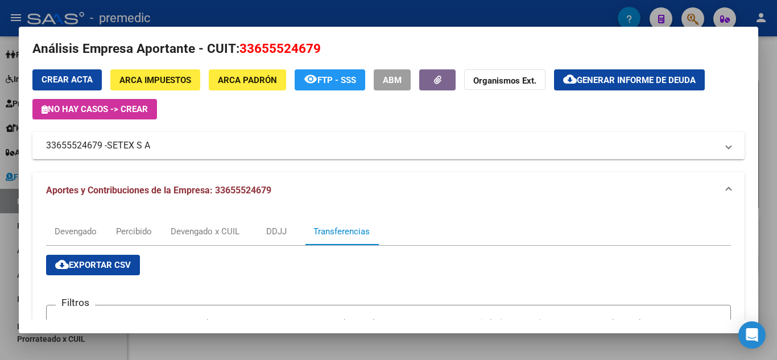
scroll to position [0, 0]
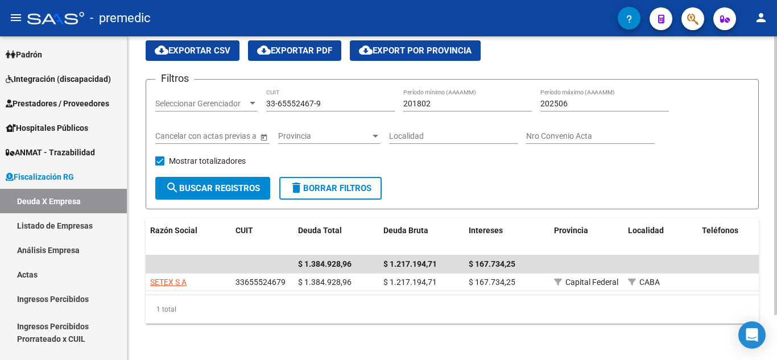
click at [328, 89] on div "33-65552467-9 CUIT" at bounding box center [330, 100] width 128 height 23
drag, startPoint x: 328, startPoint y: 90, endPoint x: 195, endPoint y: 91, distance: 133.0
click at [199, 90] on div "Filtros Seleccionar Gerenciador Seleccionar Gerenciador 33-65552467-9 CUIT 2018…" at bounding box center [452, 133] width 594 height 88
paste input "0-71604770-5"
type input "30-71604770-5"
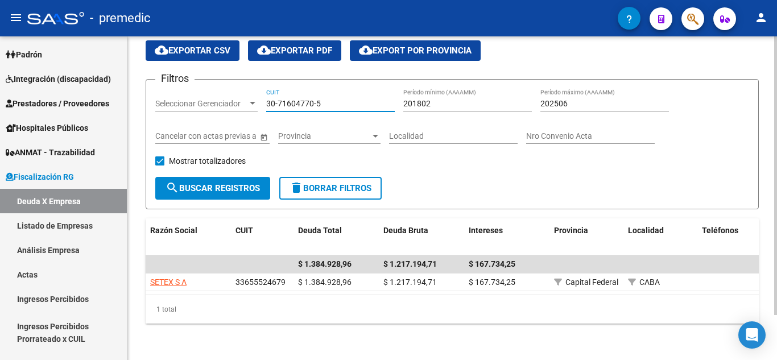
click at [249, 177] on button "search Buscar Registros" at bounding box center [212, 188] width 115 height 23
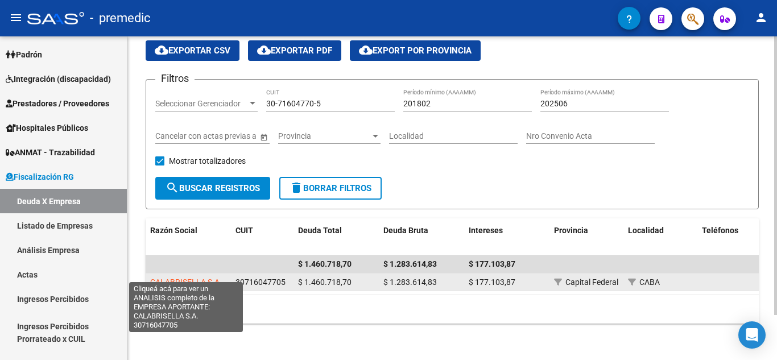
click at [179, 277] on span "CALABRISELLA S.A." at bounding box center [186, 281] width 72 height 9
type textarea "30716047705"
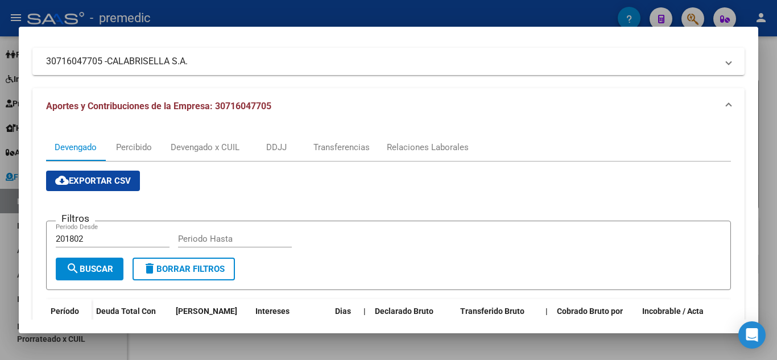
scroll to position [114, 0]
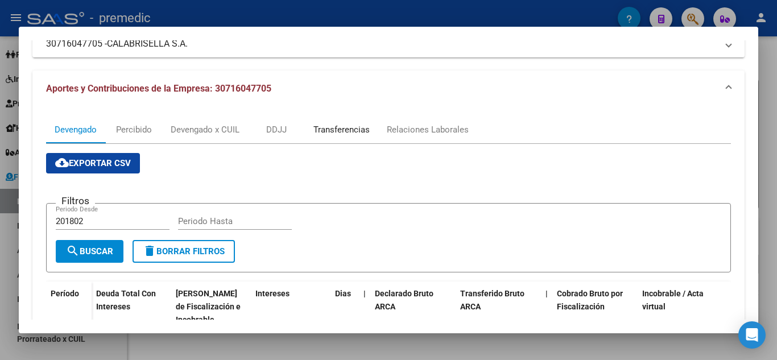
click at [345, 126] on div "Transferencias" at bounding box center [341, 129] width 56 height 13
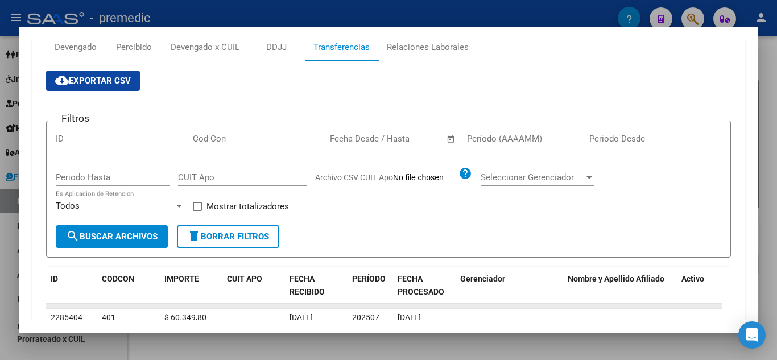
scroll to position [86, 0]
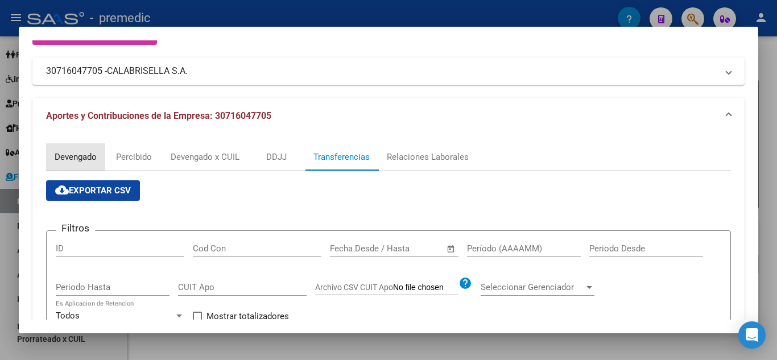
click at [86, 152] on div "Devengado" at bounding box center [76, 157] width 42 height 13
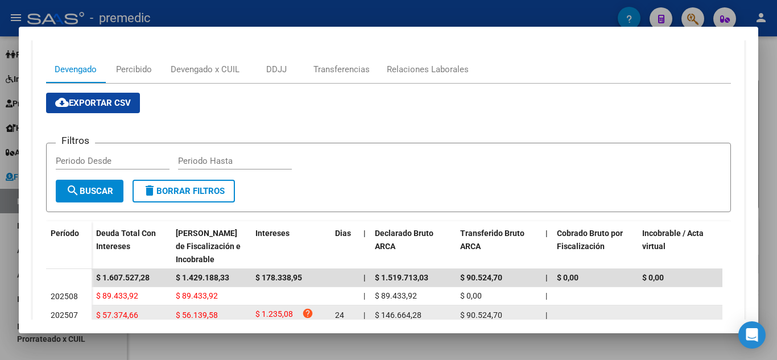
scroll to position [171, 0]
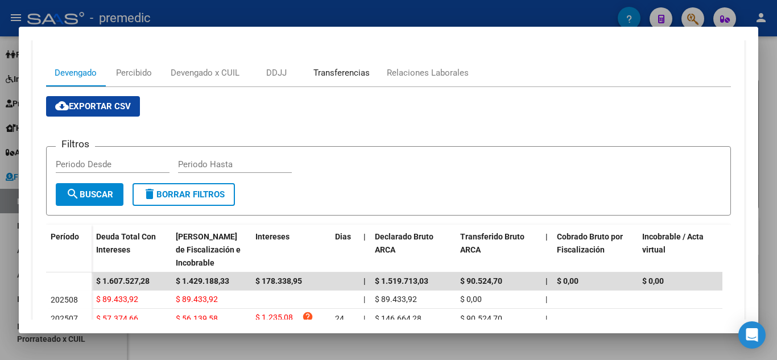
click at [326, 76] on div "Transferencias" at bounding box center [341, 73] width 56 height 13
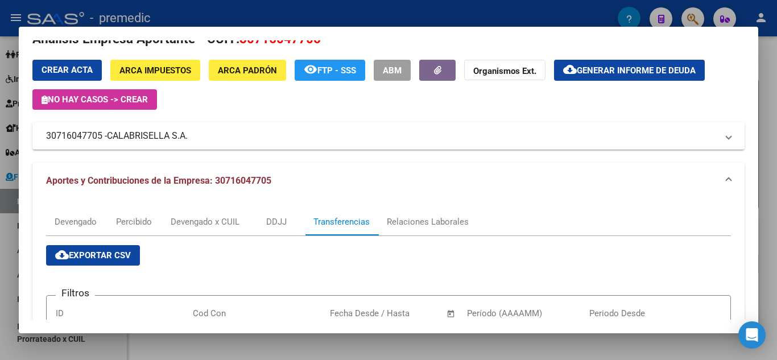
scroll to position [0, 0]
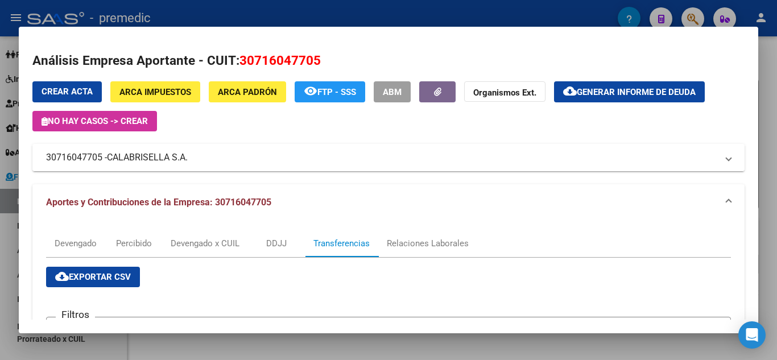
drag, startPoint x: 204, startPoint y: 160, endPoint x: 36, endPoint y: 164, distance: 167.8
click at [36, 164] on mat-expansion-panel-header "30716047705 - CALABRISELLA S.A." at bounding box center [388, 157] width 712 height 27
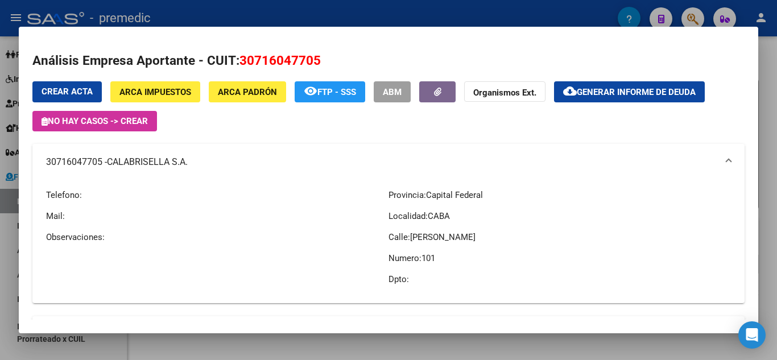
click at [84, 161] on mat-panel-title "30716047705 - CALABRISELLA S.A." at bounding box center [381, 162] width 671 height 14
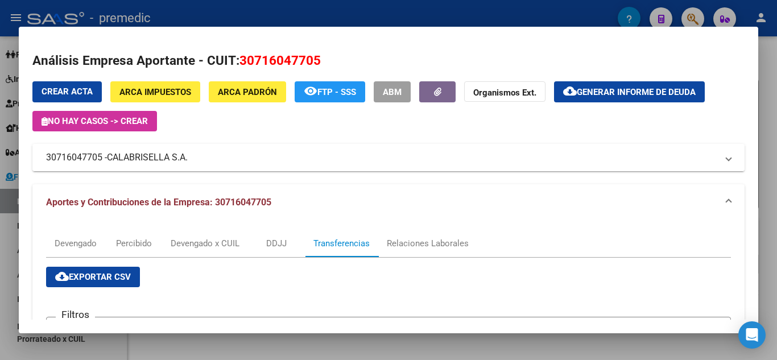
drag, startPoint x: 47, startPoint y: 155, endPoint x: 193, endPoint y: 160, distance: 146.8
click at [193, 160] on mat-panel-title "30716047705 - CALABRISELLA S.A." at bounding box center [381, 158] width 671 height 14
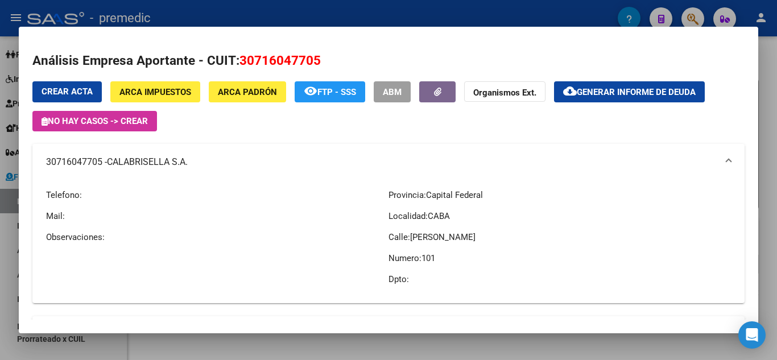
click at [67, 166] on mat-panel-title "30716047705 - CALABRISELLA S.A." at bounding box center [381, 162] width 671 height 14
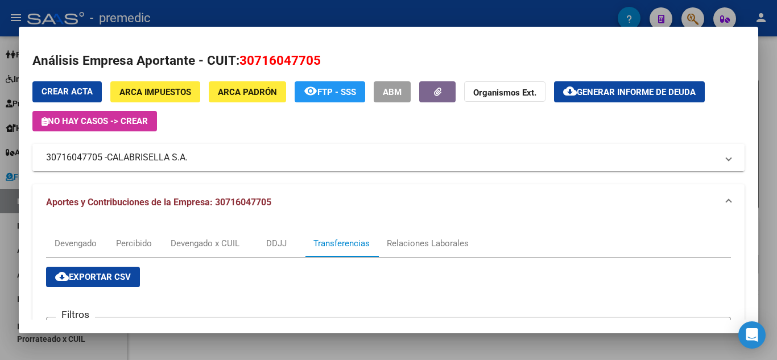
drag, startPoint x: 46, startPoint y: 157, endPoint x: 191, endPoint y: 168, distance: 145.3
click at [191, 168] on mat-expansion-panel-header "30716047705 - CALABRISELLA S.A." at bounding box center [388, 157] width 712 height 27
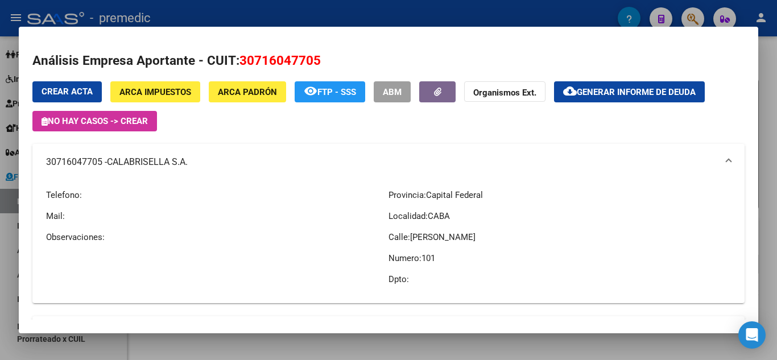
copy mat-panel-title "30716047705 - CALABRISELLA S.A."
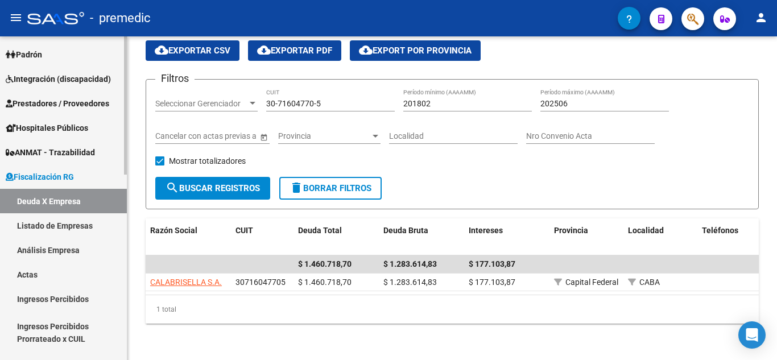
drag, startPoint x: 344, startPoint y: 86, endPoint x: 118, endPoint y: 90, distance: 226.3
click at [118, 90] on mat-sidenav-container "Firma Express Inicio Calendario SSS Instructivos Contacto OS Reportes Tablero d…" at bounding box center [388, 197] width 777 height 323
click at [309, 99] on input "30-71604770-5" at bounding box center [330, 104] width 128 height 10
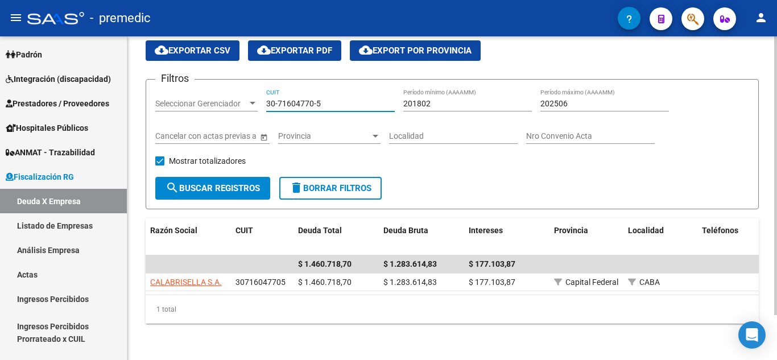
drag, startPoint x: 355, startPoint y: 91, endPoint x: 148, endPoint y: 91, distance: 206.9
click at [148, 91] on form "Filtros Seleccionar Gerenciador Seleccionar Gerenciador 30-71604770-5 CUIT 2018…" at bounding box center [452, 144] width 613 height 130
paste input "27-35072042-7"
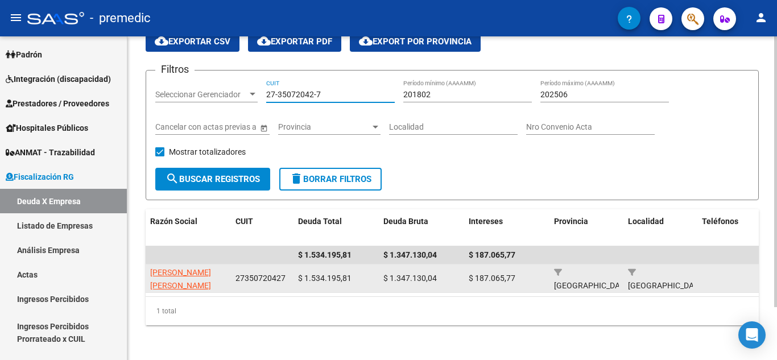
type input "27-35072042-7"
click at [183, 276] on span "[PERSON_NAME] [PERSON_NAME]" at bounding box center [180, 279] width 61 height 22
type textarea "27350720427"
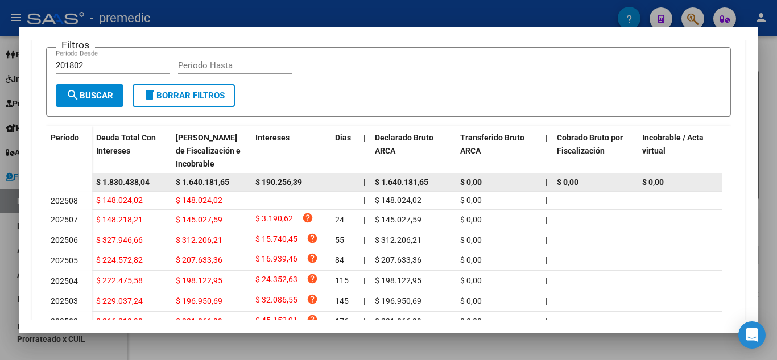
scroll to position [284, 0]
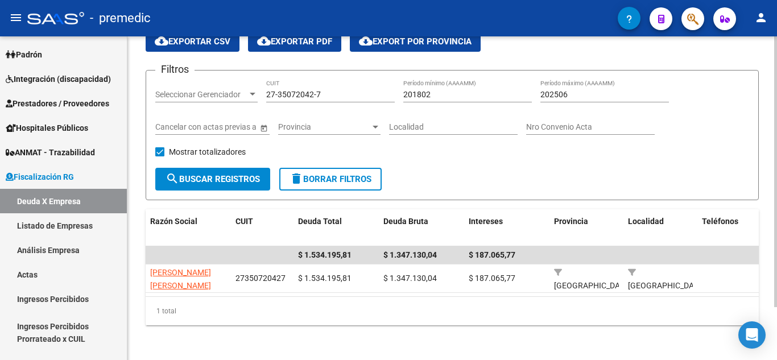
drag, startPoint x: 348, startPoint y: 94, endPoint x: 138, endPoint y: 95, distance: 210.9
click at [140, 94] on div "FISCALIZACION REGIMEN GENERAL -> Listado de Empresas Deudoras (alt+d) cloud_dow…" at bounding box center [451, 172] width 649 height 377
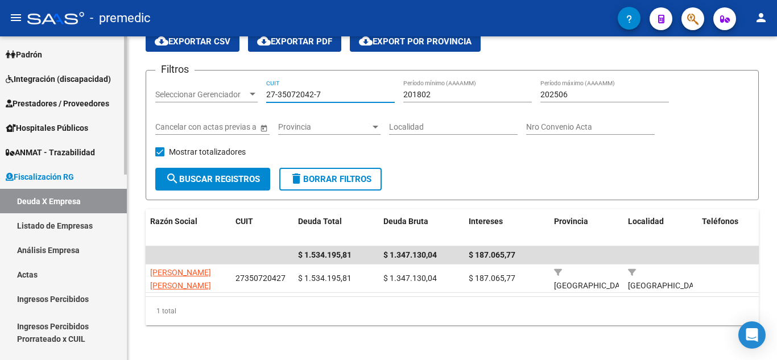
paste input "30-71859775-3"
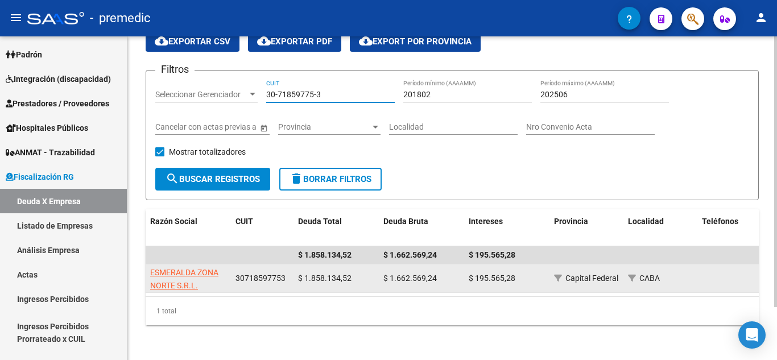
type input "30-71859775-3"
click at [171, 278] on app-link-go-to "ESMERALDA ZONA NORTE S.R.L." at bounding box center [188, 279] width 76 height 26
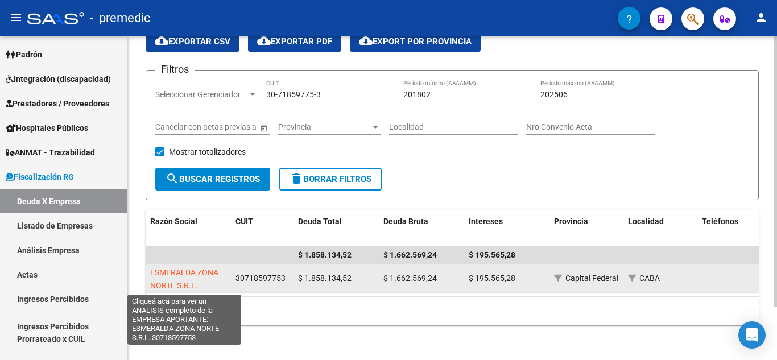
click at [175, 272] on span "ESMERALDA ZONA NORTE S.R.L." at bounding box center [184, 279] width 68 height 22
type textarea "30718597753"
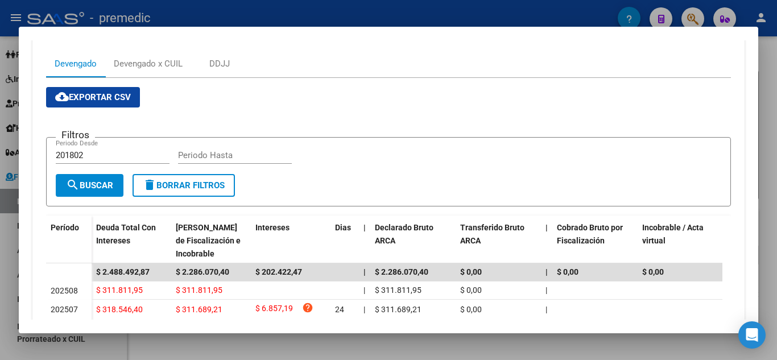
scroll to position [171, 0]
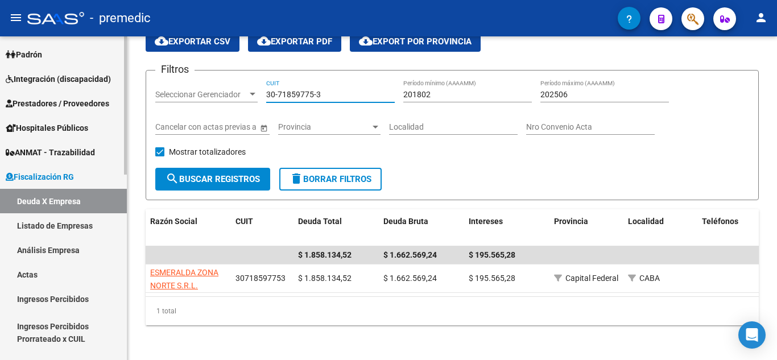
drag, startPoint x: 310, startPoint y: 90, endPoint x: 114, endPoint y: 83, distance: 196.8
click at [123, 87] on mat-sidenav-container "Firma Express Inicio Calendario SSS Instructivos Contacto OS Reportes Tablero d…" at bounding box center [388, 197] width 777 height 323
paste input "52726040-6"
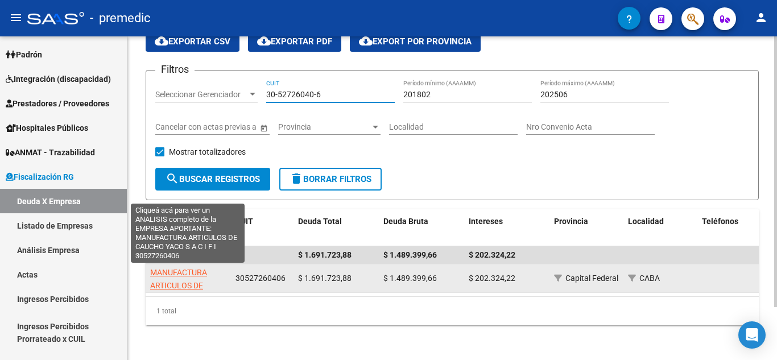
type input "30-52726040-6"
click at [173, 281] on span "MANUFACTURA ARTICULOS DE CAUCHO YACO S A C I F I" at bounding box center [186, 292] width 73 height 48
type textarea "30527260406"
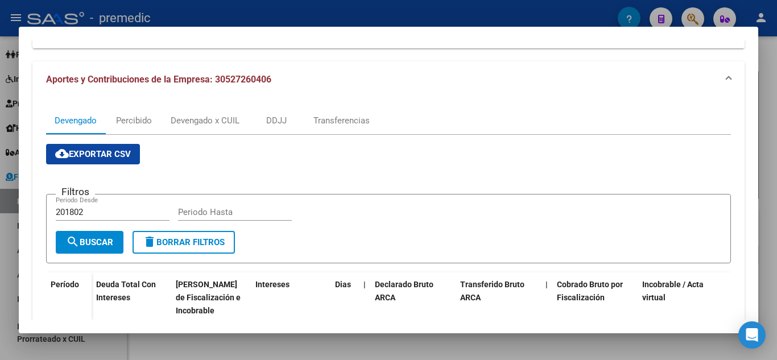
scroll to position [114, 0]
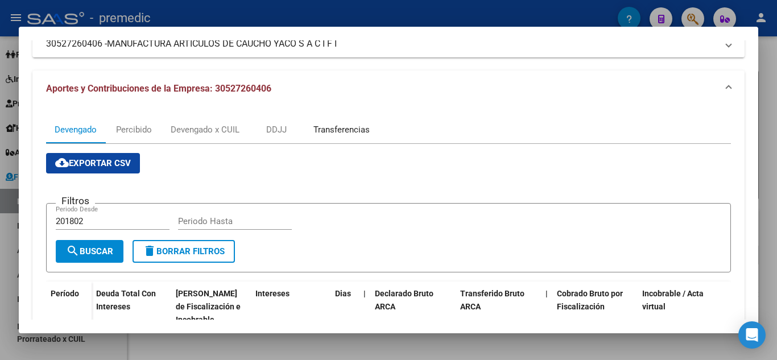
click at [353, 137] on div "Transferencias" at bounding box center [341, 129] width 73 height 27
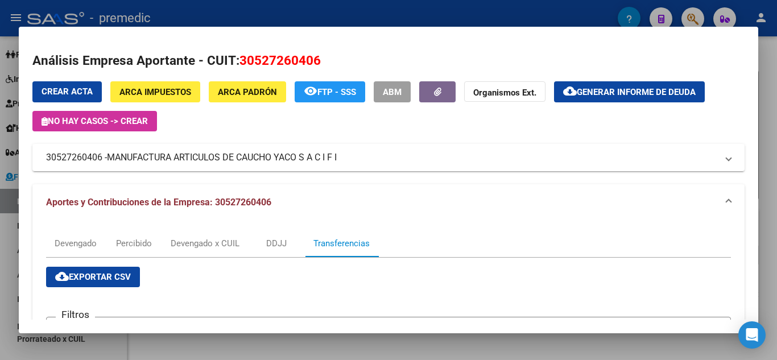
scroll to position [57, 0]
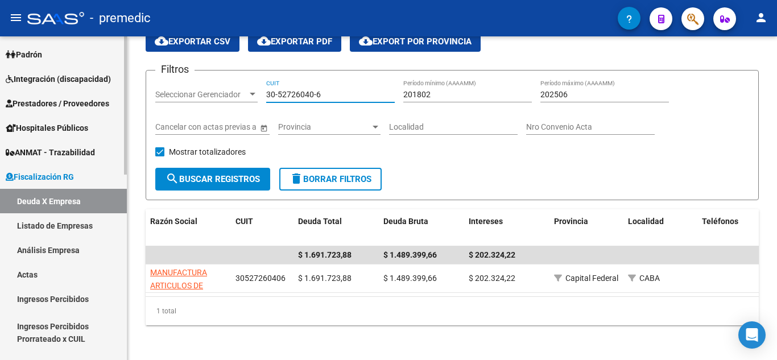
drag, startPoint x: 355, startPoint y: 96, endPoint x: 95, endPoint y: 96, distance: 259.8
click at [97, 96] on mat-sidenav-container "Firma Express Inicio Calendario SSS Instructivos Contacto OS Reportes Tablero d…" at bounding box center [388, 197] width 777 height 323
paste input "20-20537952"
type input "20-20537952-6"
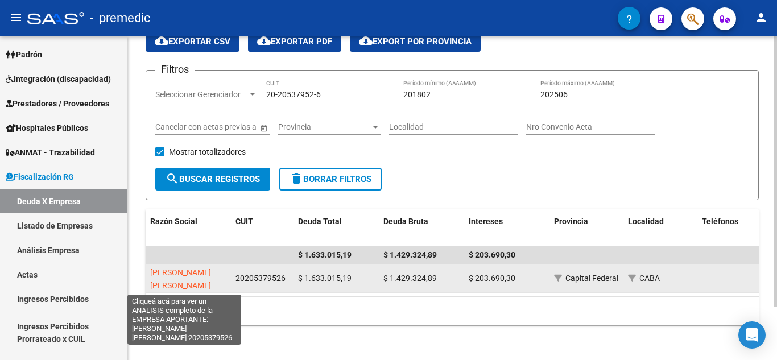
click at [186, 270] on span "[PERSON_NAME] [PERSON_NAME]" at bounding box center [180, 279] width 61 height 22
type textarea "20205379526"
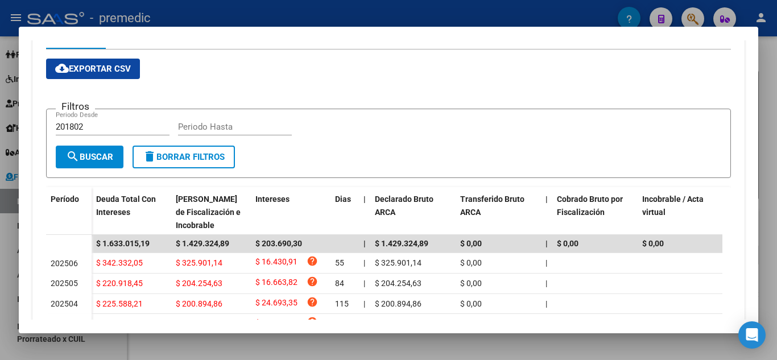
scroll to position [279, 0]
